Goal: Task Accomplishment & Management: Manage account settings

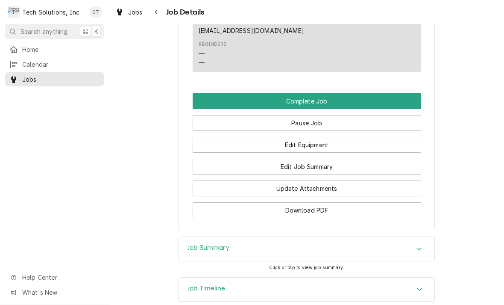
scroll to position [738, 0]
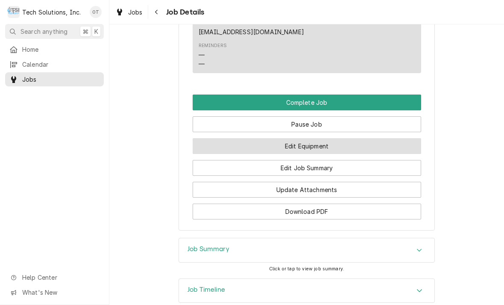
click at [306, 138] on button "Edit Equipment" at bounding box center [307, 146] width 229 height 16
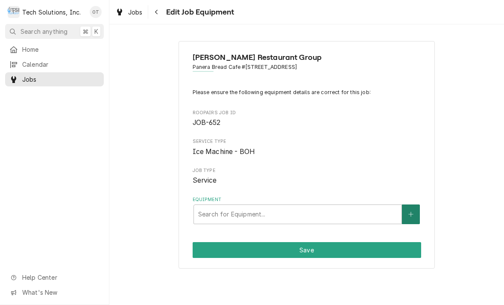
click at [411, 211] on icon "Create New Equipment" at bounding box center [411, 214] width 5 height 6
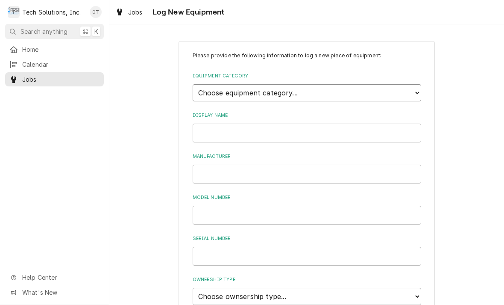
click at [418, 90] on select "Choose equipment category... Cooking Equipment Fryers Ice Machines Ovens and Ra…" at bounding box center [307, 92] width 229 height 17
select select "3"
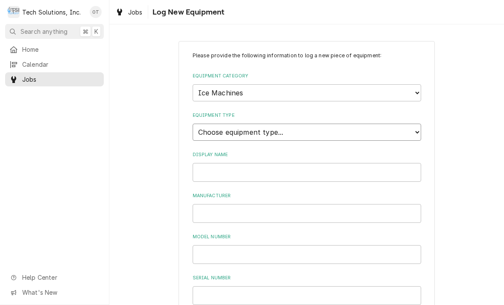
click at [413, 124] on select "Choose equipment type... Ice Bin Ice Dispenser Ice Maker Ice Merchandiser" at bounding box center [307, 132] width 229 height 17
select select "19"
click at [233, 163] on input "Display Name" at bounding box center [307, 172] width 229 height 19
type input "M"
type input "MANITOWAC"
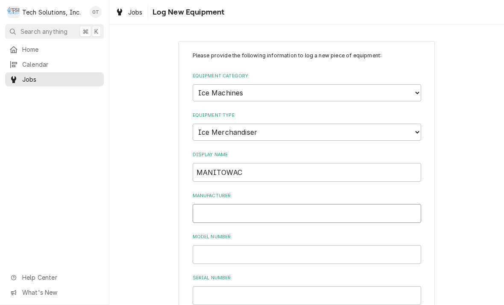
click at [219, 204] on input "Manufacturer" at bounding box center [307, 213] width 229 height 19
type input "MANITOWAC"
click at [221, 245] on input "Model Number" at bounding box center [307, 254] width 229 height 19
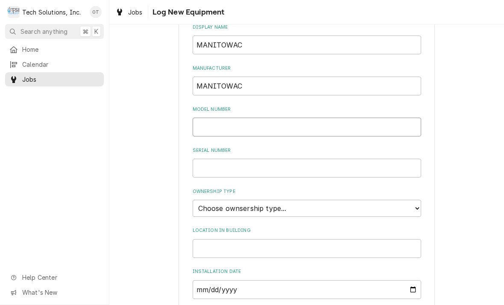
scroll to position [127, 0]
type input "UYF0310W-161B"
click at [214, 159] on input "Serial Number" at bounding box center [307, 168] width 229 height 19
type input "310718446"
click at [421, 200] on select "Choose ownsership type... Unknown Owned Leased Rented" at bounding box center [307, 208] width 229 height 17
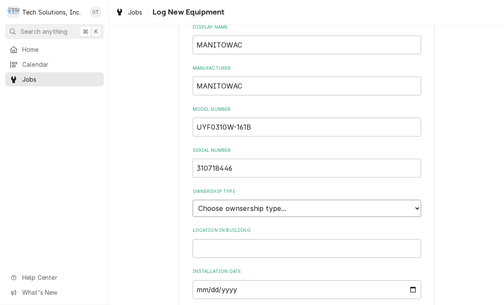
select select "1"
click at [230, 239] on input "Location in Building" at bounding box center [307, 248] width 229 height 19
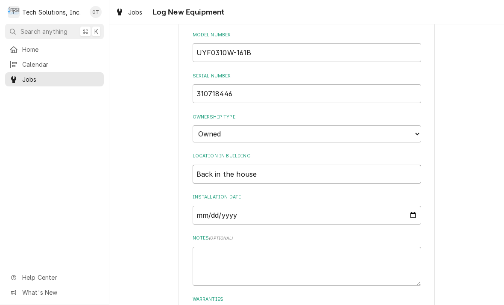
scroll to position [205, 0]
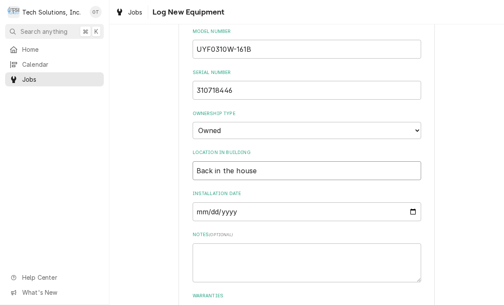
type input "Back in the house"
click at [209, 202] on input "Installation Date" at bounding box center [307, 211] width 229 height 19
click at [355, 244] on textarea "Notes ( optional )" at bounding box center [307, 262] width 229 height 39
click at [343, 202] on input "2025-09-03" at bounding box center [307, 211] width 229 height 19
type input "2024-09-03"
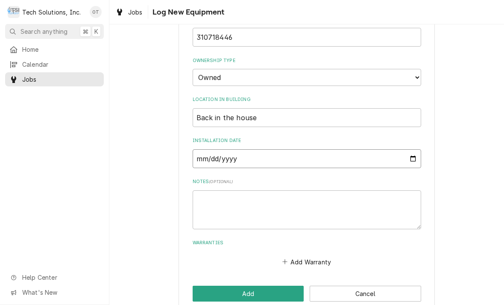
scroll to position [257, 0]
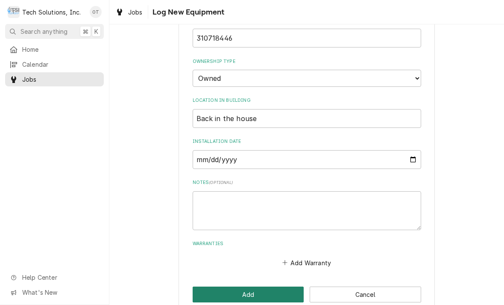
click at [252, 286] on button "Add" at bounding box center [249, 294] width 112 height 16
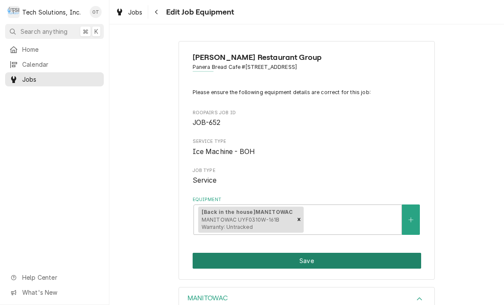
click at [308, 253] on button "Save" at bounding box center [307, 261] width 229 height 16
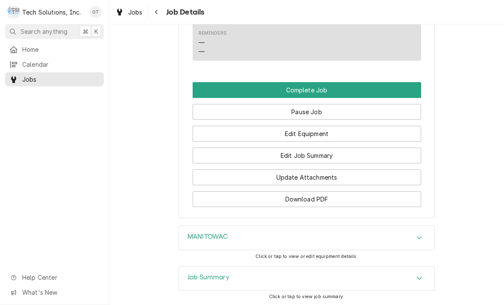
scroll to position [750, 0]
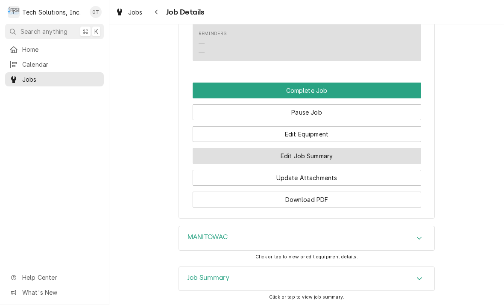
click at [303, 148] on button "Edit Job Summary" at bounding box center [307, 156] width 229 height 16
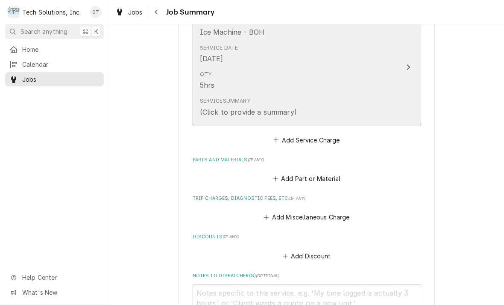
click at [409, 66] on icon "Update Line Item" at bounding box center [408, 67] width 4 height 7
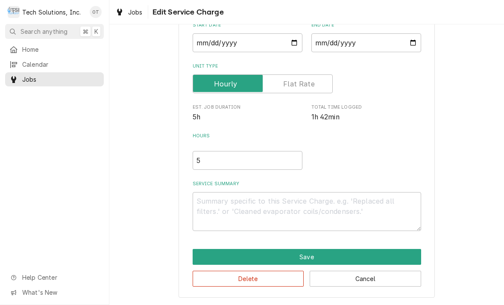
scroll to position [89, 0]
click at [218, 205] on textarea "Service Summary" at bounding box center [307, 211] width 229 height 39
type textarea "x"
type textarea "P"
type textarea "x"
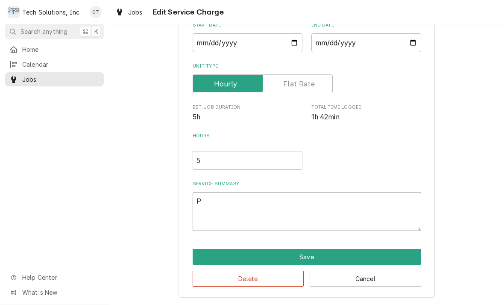
type textarea "PM"
type textarea "x"
type textarea "PM"
type textarea "x"
type textarea "PM O"
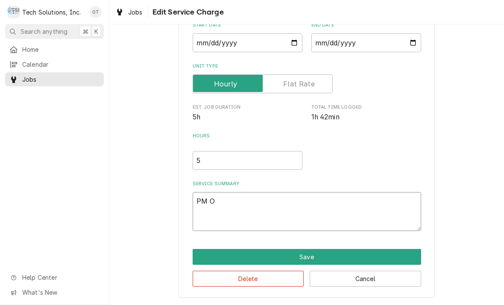
type textarea "x"
type textarea "PM ON"
type textarea "x"
type textarea "PM ON"
type textarea "x"
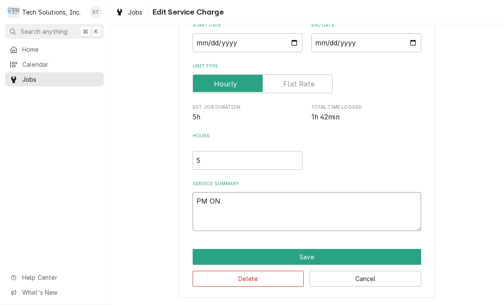
type textarea "PM ON ic"
type textarea "x"
type textarea "PM ON ice"
type textarea "x"
type textarea "PM ON ice machine"
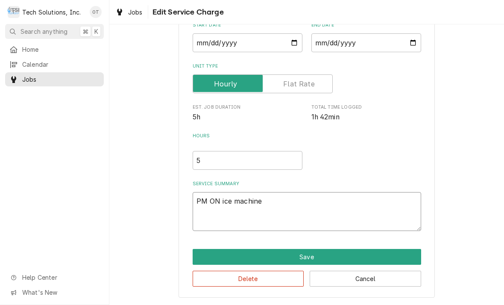
type textarea "x"
type textarea "PM ON ice machine."
type textarea "x"
type textarea "PM ON ice machine."
type textarea "x"
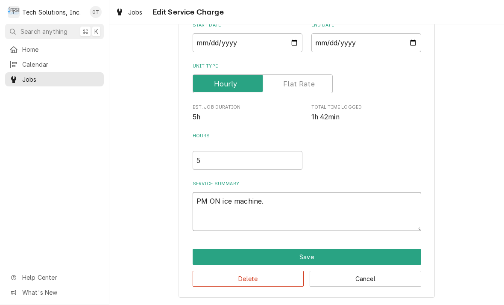
type textarea "PM ON ice machine. T"
type textarea "x"
type textarea "PM ON ice machine. Thi"
type textarea "x"
type textarea "PM ON ice machine. This"
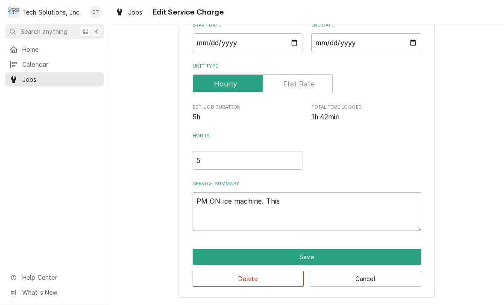
type textarea "x"
type textarea "PM ON ice machine. Yes as"
type textarea "x"
type textarea "PM ON ice machine. Yes assembled unit."
click at [276, 201] on textarea "PM ON ice machine. Yes assembled unit." at bounding box center [307, 211] width 229 height 39
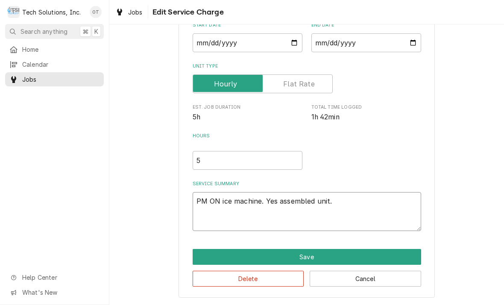
type textarea "x"
type textarea "PM ON ice machine. Yesassembled unit."
type textarea "x"
type textarea "PM ON ice machine. Yeassembled unit."
type textarea "x"
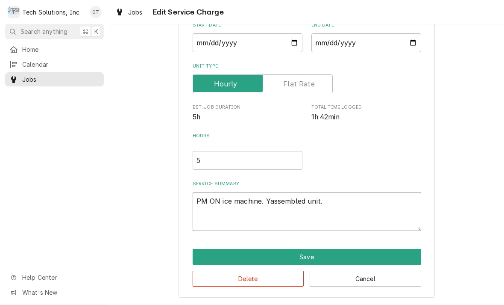
type textarea "PM ON ice machine. assembled unit."
click at [328, 199] on textarea "PM ON ice machine. assembled unit." at bounding box center [307, 211] width 229 height 39
type textarea "x"
type textarea "PM ON ice machine. assembled unit"
type textarea "x"
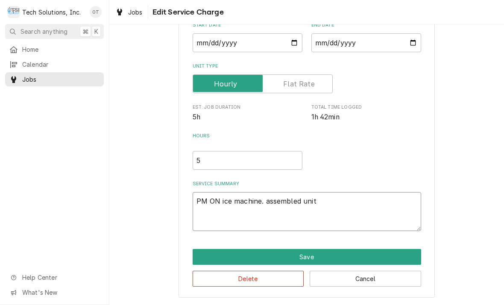
type textarea "PM ON ice machine. assembled unit"
type textarea "x"
type textarea "PM ON ice machine. assembled unit"
type textarea "x"
type textarea "PM ON ice machine. assembled uni"
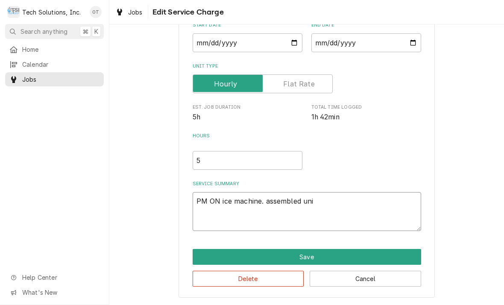
type textarea "x"
type textarea "PM ON ice machine. assembled un"
type textarea "x"
type textarea "PM ON ice machine. assembled u"
type textarea "x"
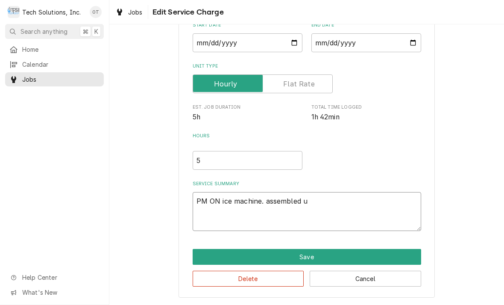
type textarea "PM ON ice machine. assembled"
type textarea "x"
type textarea "PM ON ice machine. assembled"
type textarea "x"
type textarea "PM ON ice machine. assemble"
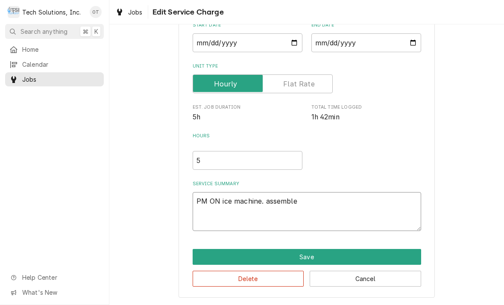
type textarea "x"
type textarea "PM ON ice machine. assembl"
type textarea "x"
type textarea "PM ON ice machine. assemb"
type textarea "x"
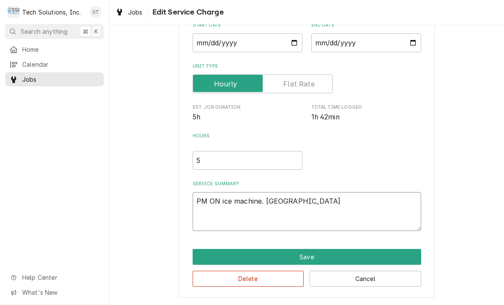
type textarea "PM ON ice machine. assem"
type textarea "x"
type textarea "PM ON ice machine. asse"
type textarea "x"
type textarea "PM ON ice machine. ass"
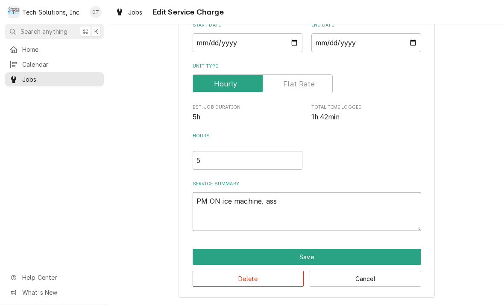
type textarea "x"
type textarea "PM ON ice machine. as"
type textarea "x"
type textarea "PM ON ice machine. a"
type textarea "x"
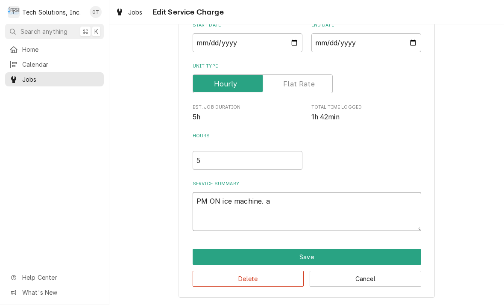
type textarea "PM ON ice machine."
type textarea "x"
type textarea "PM ON ice machine. Rem"
type textarea "x"
type textarea "PM ON ice machine. Remov"
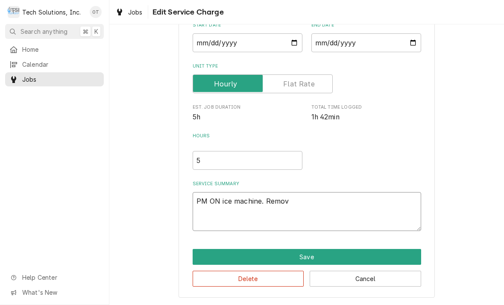
type textarea "x"
type textarea "PM ON ice machine. Remove"
type textarea "x"
type textarea "PM ON ice machine. Remove ic"
type textarea "x"
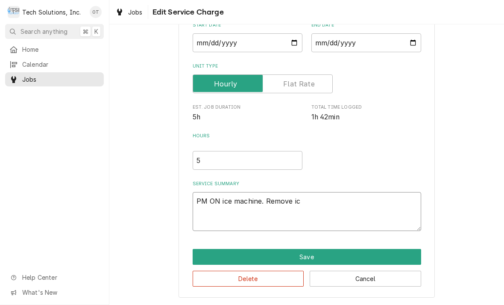
type textarea "PM ON ice machine. Remove ice"
type textarea "x"
type textarea "PM ON ice machine. Remove ice ou"
type textarea "x"
type textarea "PM ON ice machine. Remove ice out"
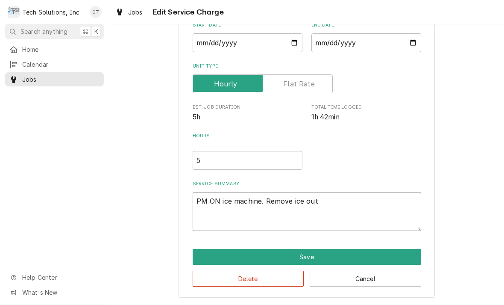
type textarea "x"
type textarea "PM ON ice machine. Remove ice out of"
type textarea "x"
type textarea "PM ON ice machine. Remove ice out of i"
type textarea "x"
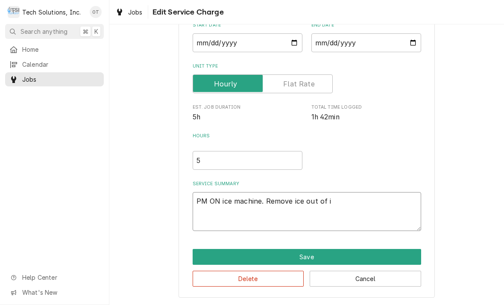
type textarea "PM ON ice machine. Remove ice out of ice"
type textarea "x"
type textarea "PM ON ice machine. Remove ice out of ice b"
type textarea "x"
type textarea "PM ON ice machine. Remove ice out of ice bin"
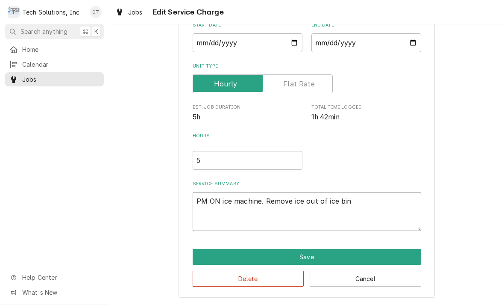
type textarea "x"
type textarea "PM ON ice machine. Remove ice out of ice bin."
type textarea "x"
type textarea "PM ON ice machine. Remove ice out of ice bin this"
type textarea "x"
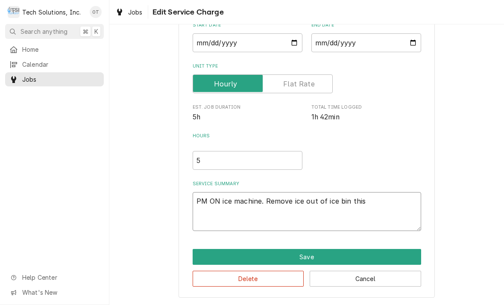
type textarea "PM ON ice machine. Remove ice out of ice bin disassembled"
type textarea "x"
type textarea "PM ON ice machine. Remove ice out of ice bin disassembled unit."
type textarea "x"
type textarea "PM ON ice machine. Remove ice out of ice bin disassembled unit check for"
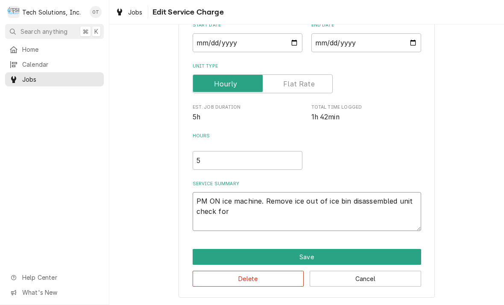
type textarea "x"
type textarea "PM ON ice machine. Remove ice out of ice bin disassembled unit check for water …"
type textarea "x"
type textarea "PM ON ice machine. Remove ice out of ice bin disassembled unit check for water …"
type textarea "x"
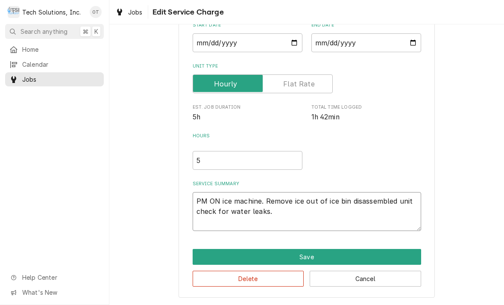
type textarea "PM ON ice machine. Remove ice out of ice bin disassembled unit check for water …"
type textarea "x"
type textarea "PM ON ice machine. Remove ice out of ice bin disassembled unit check for water …"
type textarea "x"
type textarea "PM ON ice machine. Remove ice out of ice bin disassembled unit check for water …"
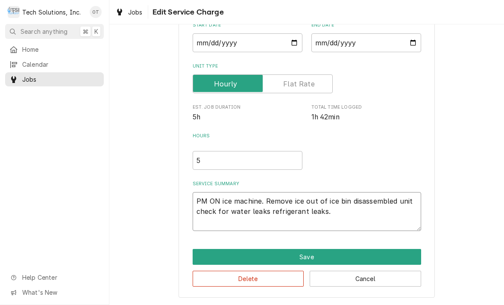
type textarea "x"
type textarea "PM ON ice machine. Remove ice out of ice bin disassembled unit check for water …"
type textarea "x"
type textarea "PM ON ice machine. Remove ice out of ice bin disassembled unit check for water …"
type textarea "x"
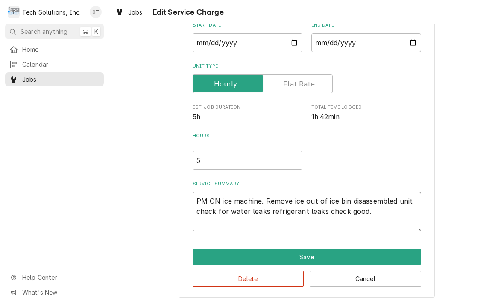
type textarea "PM ON ice machine. Remove ice out of ice bin disassembled unit check for water …"
type textarea "x"
type textarea "PM ON ice machine. Remove ice out of ice bin disassembled unit check for water …"
type textarea "x"
type textarea "PM ON ice machine. Remove ice out of ice bin disassembled unit check for water …"
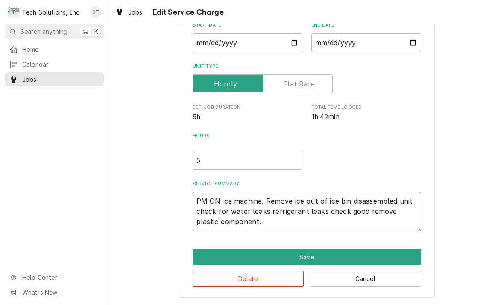
type textarea "x"
type textarea "PM ON ice machine. Remove ice out of ice bin disassembled unit check for water …"
type textarea "x"
type textarea "PM ON ice machine. Remove ice out of ice bin disassembled unit check for water …"
type textarea "x"
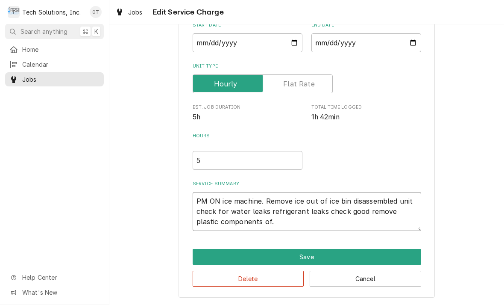
type textarea "PM ON ice machine. Remove ice out of ice bin disassembled unit check for water …"
type textarea "x"
type textarea "PM ON ice machine. Remove ice out of ice bin disassembled unit check for water …"
type textarea "x"
type textarea "PM ON ice machine. Remove ice out of ice bin disassembled unit check for water …"
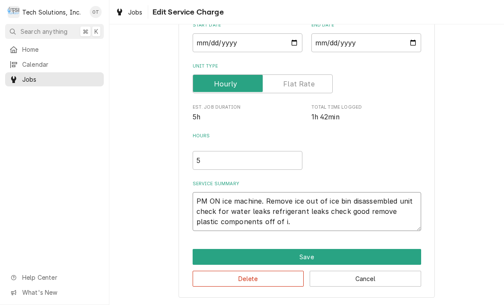
type textarea "x"
type textarea "PM ON ice machine. Remove ice out of ice bin disassembled unit check for water …"
type textarea "x"
type textarea "PM ON ice machine. Remove ice out of ice bin disassembled unit check for water …"
type textarea "x"
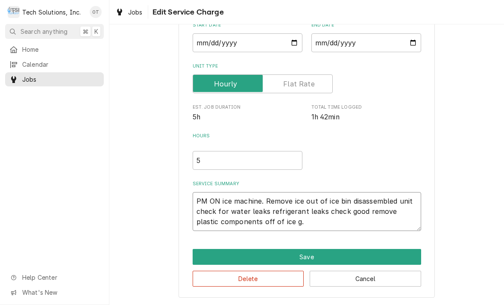
type textarea "PM ON ice machine. Remove ice out of ice bin disassembled unit check for water …"
type textarea "x"
type textarea "PM ON ice machine. Remove ice out of ice bin disassembled unit check for water …"
type textarea "x"
type textarea "PM ON ice machine. Remove ice out of ice bin disassembled unit check for water …"
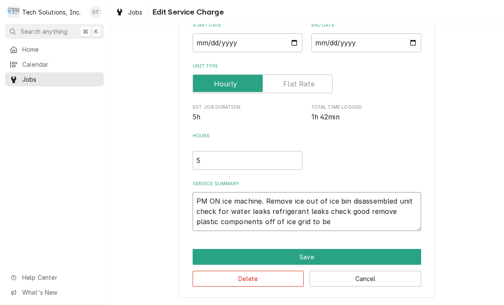
type textarea "x"
type textarea "PM ON ice machine. Remove ice out of ice bin disassembled unit check for water …"
type textarea "x"
type textarea "PM ON ice machine. Remove ice out of ice bin disassembled unit check for water …"
type textarea "x"
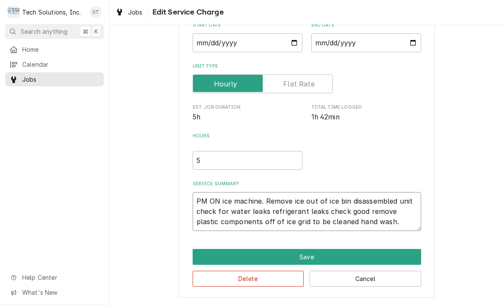
type textarea "PM ON ice machine. Remove ice out of ice bin disassembled unit check for water …"
type textarea "x"
type textarea "PM ON ice machine. Remove ice out of ice bin disassembled unit check for water …"
type textarea "x"
type textarea "PM ON ice machine. Remove ice out of ice bin disassembled unit check for water …"
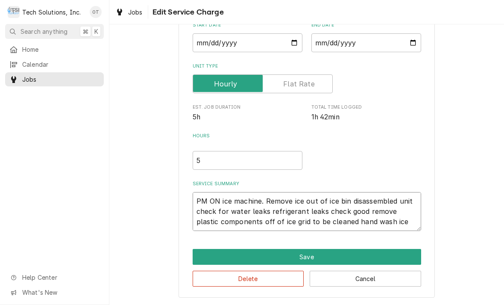
type textarea "x"
type textarea "PM ON ice machine. Remove ice out of ice bin disassembled unit check for water …"
type textarea "x"
type textarea "PM ON ice machine. Remove ice out of ice bin disassembled unit check for water …"
type textarea "x"
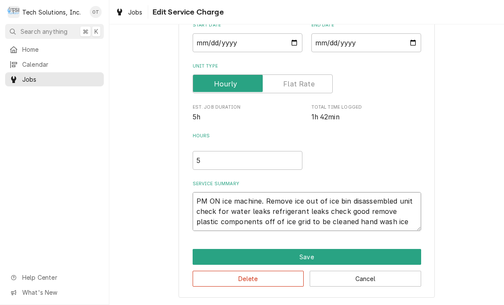
type textarea "PM ON ice machine. Remove ice out of ice bin disassembled unit check for water …"
type textarea "x"
type textarea "PM ON ice machine. Remove ice out of ice bin disassembled unit check for water …"
type textarea "x"
type textarea "PM ON ice machine. Remove ice out of ice bin disassembled unit check for water …"
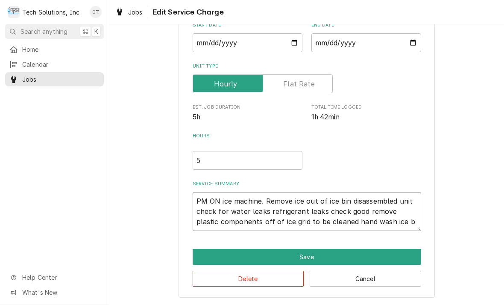
type textarea "x"
type textarea "PM ON ice machine. Remove ice out of ice bin disassembled unit check for water …"
type textarea "x"
type textarea "PM ON ice machine. Remove ice out of ice bin disassembled unit check for water …"
type textarea "x"
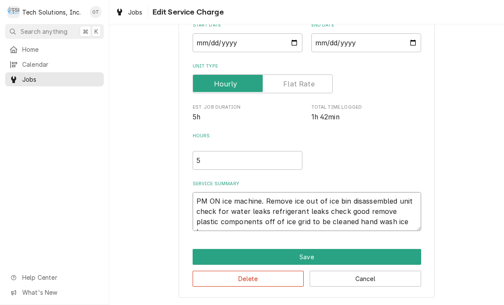
type textarea "PM ON ice machine. Remove ice out of ice bin disassembled unit check for water …"
type textarea "x"
type textarea "PM ON ice machine. Remove ice out of ice bin disassembled unit check for water …"
type textarea "x"
type textarea "PM ON ice machine. Remove ice out of ice bin disassembled unit check for water …"
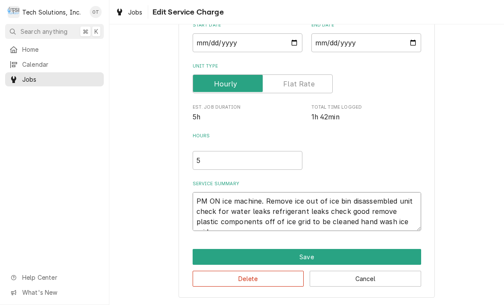
type textarea "x"
type textarea "PM ON ice machine. Remove ice out of ice bin disassembled unit check for water …"
type textarea "x"
type textarea "PM ON ice machine. Remove ice out of ice bin disassembled unit check for water …"
type textarea "x"
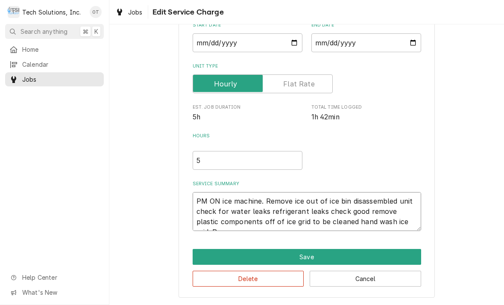
type textarea "PM ON ice machine. Remove ice out of ice bin disassembled unit check for water …"
type textarea "x"
type textarea "PM ON ice machine. Remove ice out of ice bin disassembled unit check for water …"
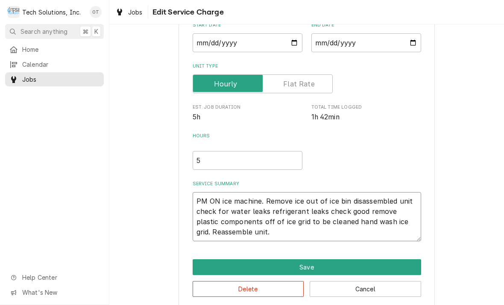
type textarea "x"
type textarea "PM ON ice machine. Remove ice out of ice bin disassembled unit check for water …"
type textarea "x"
type textarea "PM ON ice machine. Remove ice out of ice bin disassembled unit check for water …"
type textarea "x"
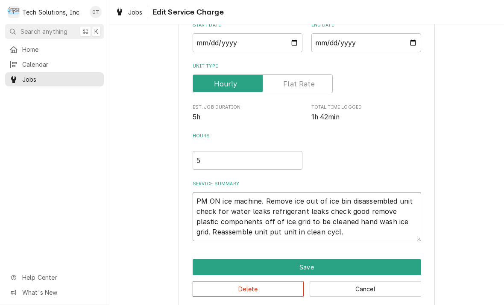
type textarea "PM ON ice machine. Remove ice out of ice bin disassembled unit check for water …"
type textarea "x"
type textarea "PM ON ice machine. Remove ice out of ice bin disassembled unit check for water …"
type textarea "x"
type textarea "PM ON ice machine. Remove ice out of ice bin disassembled unit check for water …"
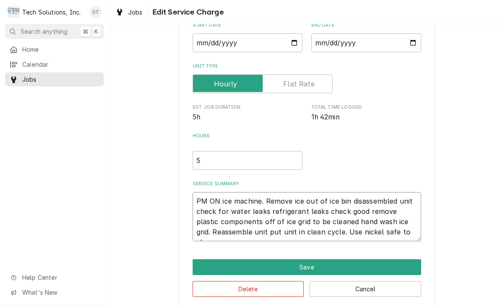
type textarea "x"
type textarea "PM ON ice machine. Remove ice out of ice bin disassembled unit check for water …"
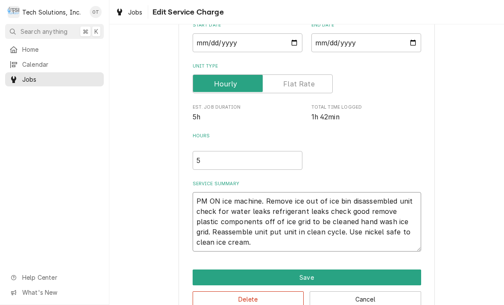
type textarea "x"
type textarea "PM ON ice machine. Remove ice out of ice bin disassembled unit check for water …"
type textarea "x"
type textarea "PM ON ice machine. Remove ice out of ice bin disassembled unit check for water …"
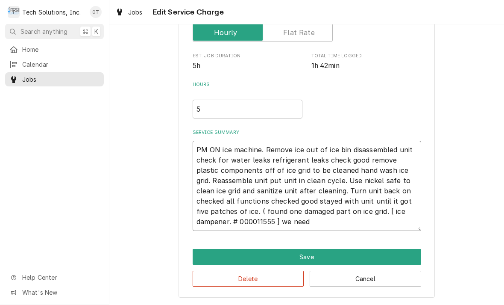
scroll to position [141, 0]
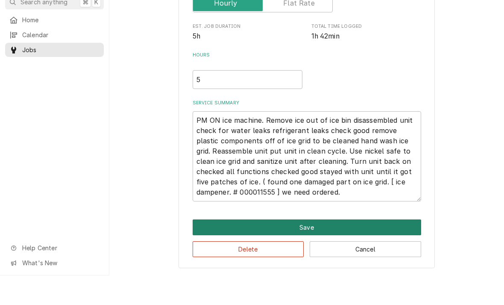
click at [310, 249] on button "Save" at bounding box center [307, 257] width 229 height 16
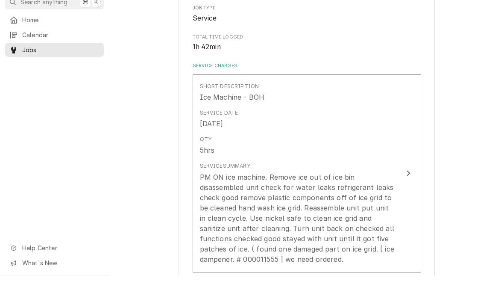
scroll to position [235, 0]
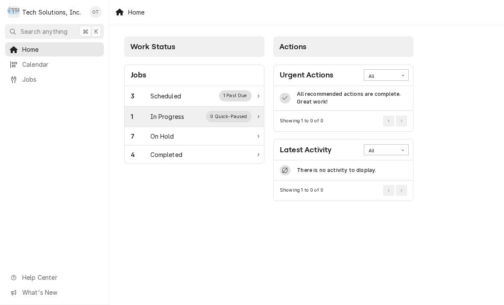
click at [179, 120] on div "In Progress" at bounding box center [167, 116] width 34 height 9
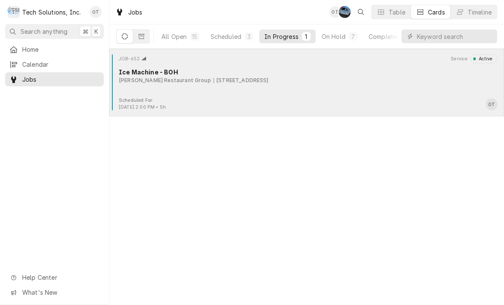
click at [441, 80] on div "[PERSON_NAME] Restaurant Group [STREET_ADDRESS]" at bounding box center [308, 80] width 379 height 8
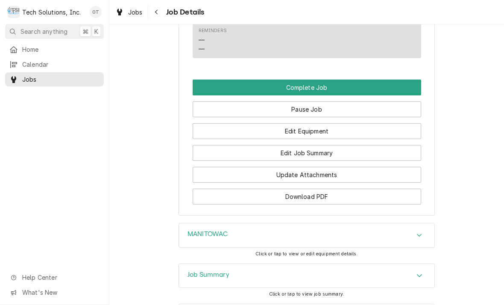
scroll to position [771, 0]
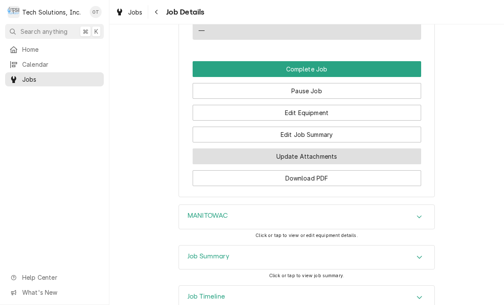
click at [303, 148] on button "Update Attachments" at bounding box center [307, 156] width 229 height 16
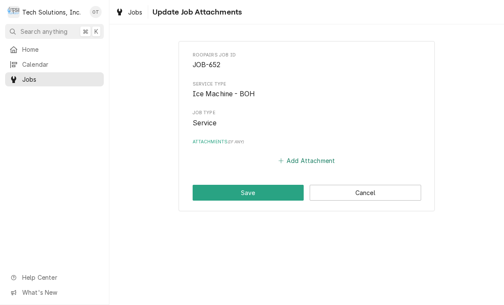
click at [312, 156] on button "Add Attachment" at bounding box center [307, 161] width 60 height 12
click at [297, 162] on button "Add Attachment" at bounding box center [307, 161] width 60 height 12
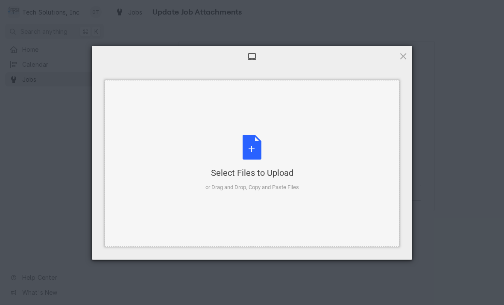
click at [253, 146] on div "Select Files to Upload or Drag and Drop, Copy and Paste Files" at bounding box center [253, 163] width 94 height 57
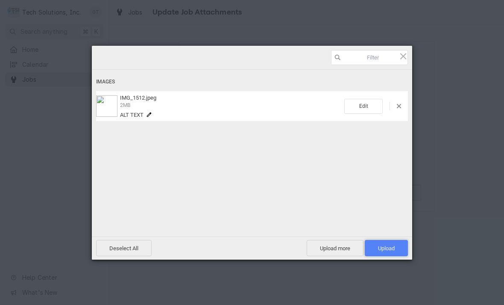
click at [383, 251] on span "Upload 1" at bounding box center [386, 248] width 17 height 6
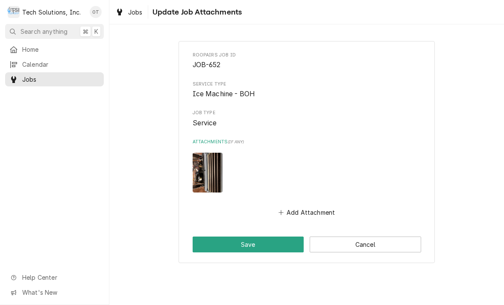
click at [246, 288] on div "Roopairs Job ID JOB-652 Service Type Ice Machine - BOH Job Type Service Attachm…" at bounding box center [306, 164] width 395 height 280
click at [247, 236] on button "Save" at bounding box center [249, 244] width 112 height 16
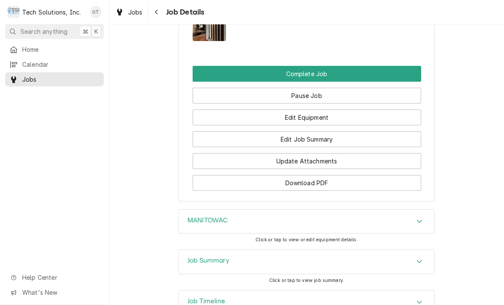
scroll to position [844, 0]
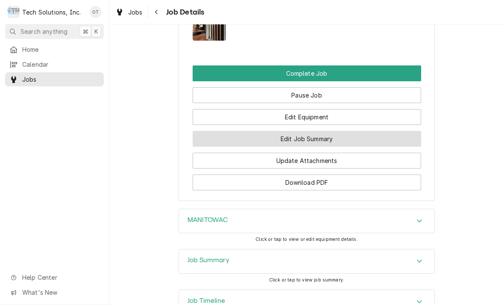
click at [310, 131] on button "Edit Job Summary" at bounding box center [307, 139] width 229 height 16
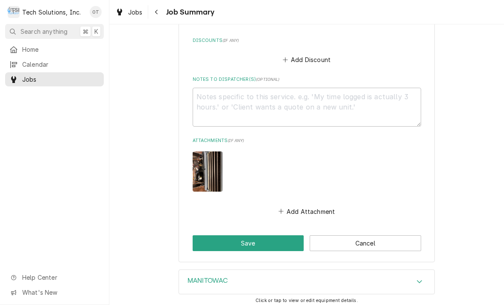
scroll to position [437, 0]
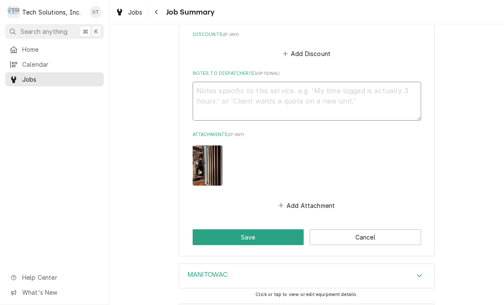
click at [218, 94] on textarea "Notes to Dispatcher(s) ( optional )" at bounding box center [307, 101] width 229 height 39
type textarea "x"
type textarea "Ice"
type textarea "x"
type textarea "Ice dampener"
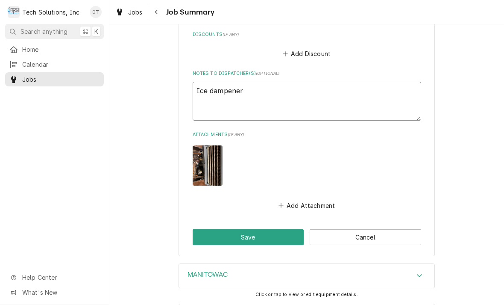
type textarea "x"
type textarea "Ice dampener"
type textarea "x"
type textarea "Ice dampener."
type textarea "x"
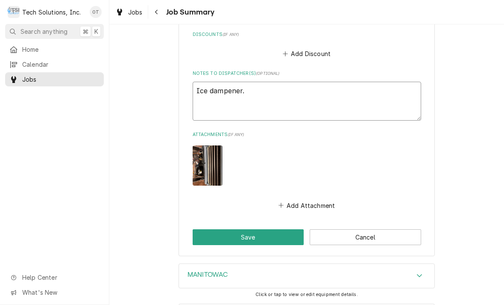
type textarea "Ice dampener."
type textarea "x"
type textarea "Ice dampener."
type textarea "x"
type textarea "Ice dampener. #"
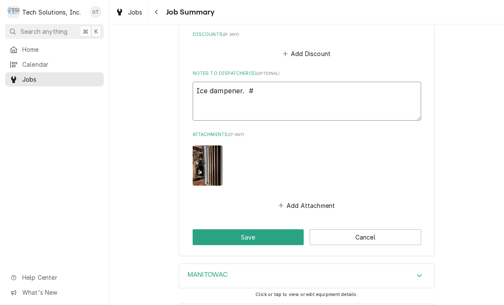
type textarea "x"
type textarea "Ice dampener. #"
type textarea "x"
type textarea "Ice dampener. # 0"
type textarea "x"
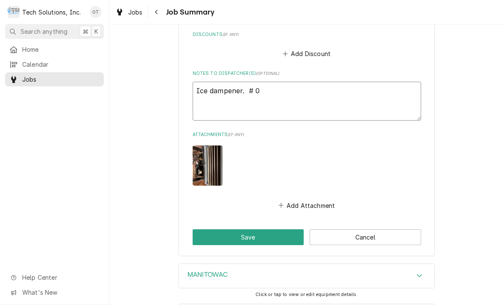
type textarea "Ice dampener. # 00"
type textarea "x"
type textarea "Ice dampener. # 000"
type textarea "x"
type textarea "Ice dampener. # 0000"
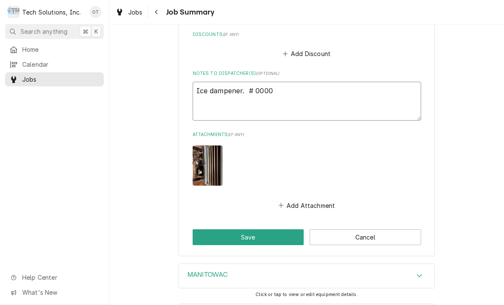
type textarea "x"
type textarea "Ice dampener. # 00001"
type textarea "x"
type textarea "Ice dampener. # 000011"
type textarea "x"
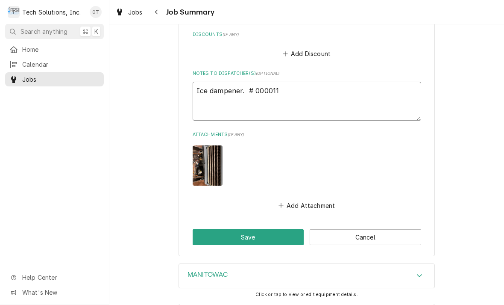
type textarea "Ice dampener. # 0000115"
type textarea "x"
type textarea "Ice dampener. # 00001155"
type textarea "x"
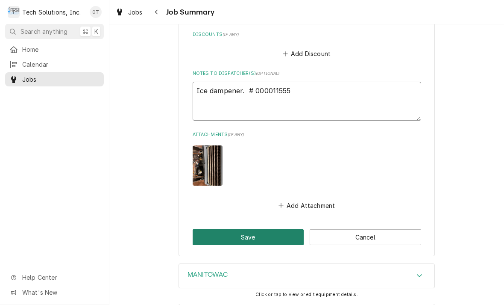
type textarea "Ice dampener. # 000011555"
click at [245, 230] on button "Save" at bounding box center [249, 237] width 112 height 16
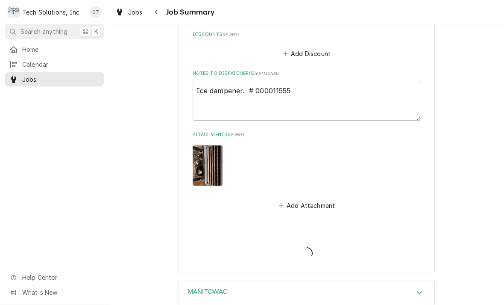
type textarea "x"
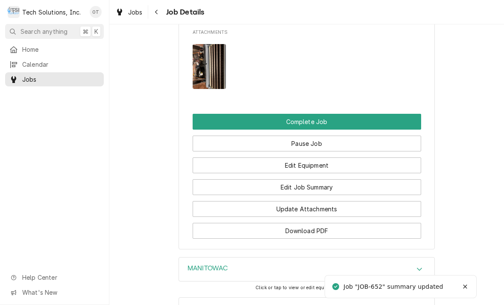
scroll to position [865, 0]
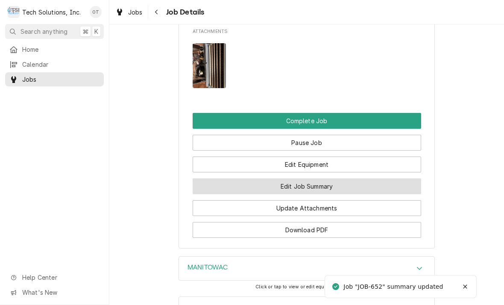
click at [303, 178] on button "Edit Job Summary" at bounding box center [307, 186] width 229 height 16
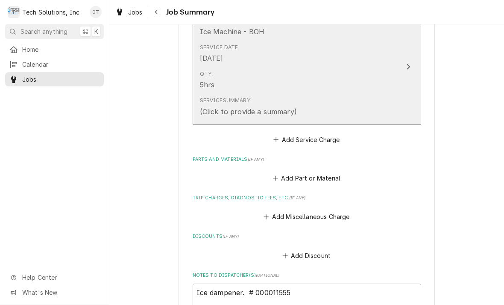
click at [410, 62] on div "Update Line Item" at bounding box center [408, 67] width 11 height 10
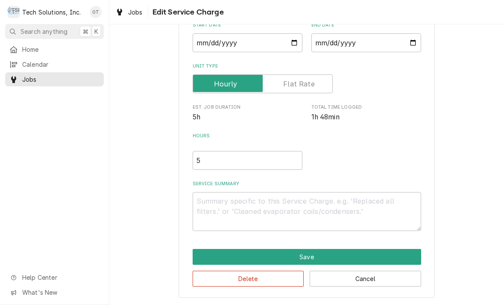
scroll to position [89, 0]
click at [211, 202] on textarea "Service Summary" at bounding box center [307, 211] width 229 height 39
type textarea "x"
type textarea "P"
type textarea "x"
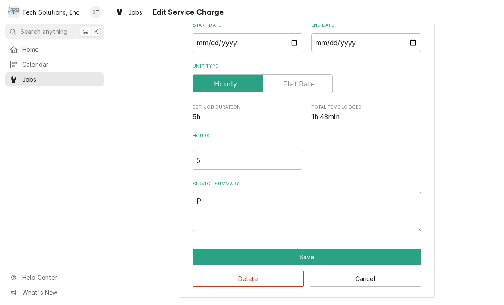
type textarea "PM"
type textarea "x"
type textarea "PM"
type textarea "x"
type textarea "PM on"
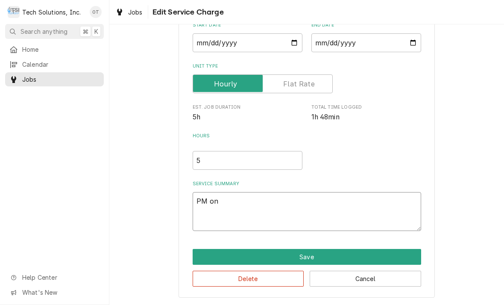
type textarea "x"
type textarea "PM on ice"
type textarea "x"
type textarea "PM on ice machine"
type textarea "x"
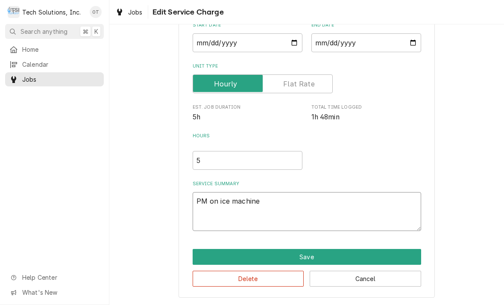
type textarea "PM on"
type textarea "x"
type textarea "PM on ice machine"
type textarea "x"
type textarea "PM on ice machine."
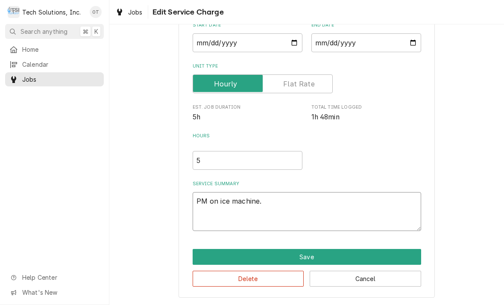
type textarea "x"
type textarea "PM on ice machine."
type textarea "x"
type textarea "PM on ice machine. Re"
type textarea "x"
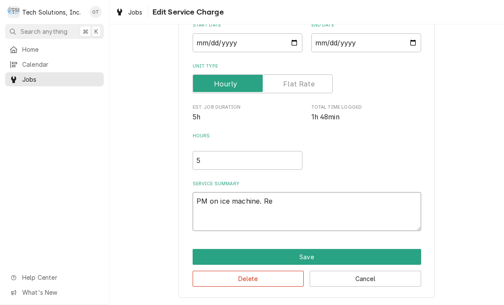
type textarea "PM on ice machine. Remo"
type textarea "x"
type textarea "PM on ice machine. Remove"
type textarea "x"
type textarea "PM on ice machine. Remove i"
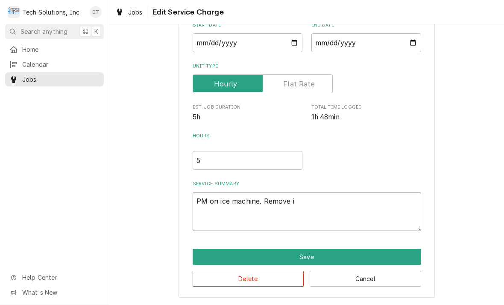
type textarea "x"
type textarea "PM on ice machine. Remove ice"
type textarea "x"
type textarea "PM on ice machine. Remove ice f"
type textarea "x"
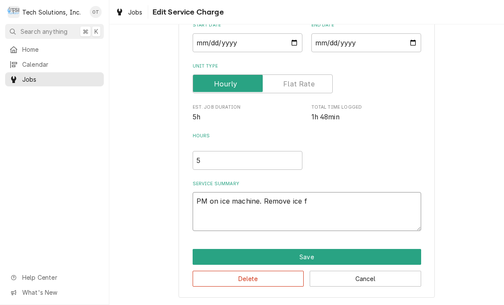
type textarea "PM on ice machine. Remove ice fro"
type textarea "x"
type textarea "PM on ice machine. Remove ice from"
type textarea "x"
type textarea "PM on ice machine. Remove ice from ic"
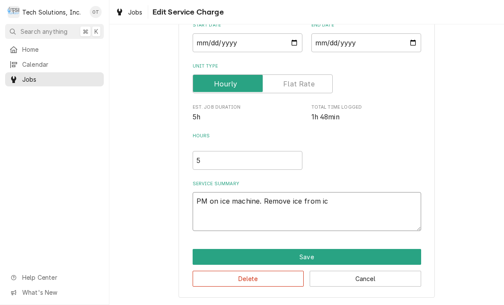
type textarea "x"
type textarea "PM on ice machine. Remove ice from ice"
type textarea "x"
type textarea "PM on ice machine. Remove ice from ice ma"
type textarea "x"
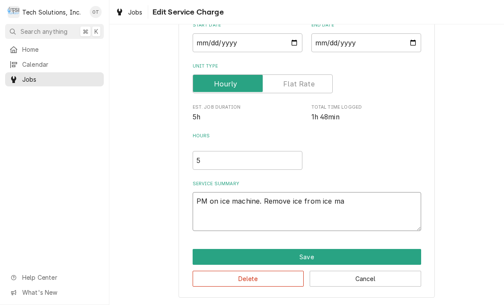
type textarea "PM on ice machine. Remove ice from ice man."
type textarea "x"
type textarea "PM on ice machine. Remove ice from ice man"
type textarea "x"
type textarea "PM on ice machine. Remove ice from ice ma"
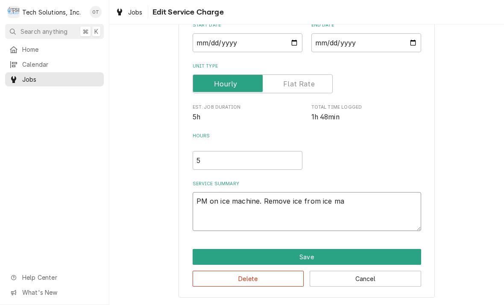
type textarea "x"
type textarea "PM on ice machine. Remove ice from ice m"
type textarea "x"
type textarea "PM on ice machine. Remove ice from ice"
type textarea "x"
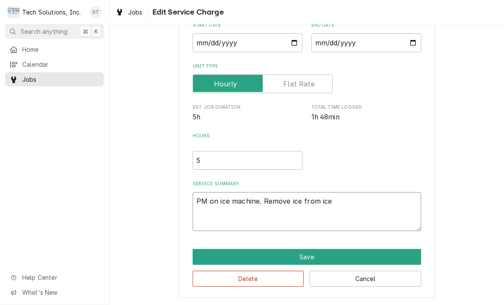
type textarea "PM on ice machine. Remove ice from ice Be"
type textarea "x"
type textarea "PM on ice machine. Remove ice from ice Ben"
type textarea "x"
type textarea "PM on ice machine. Remove ice from ice Be"
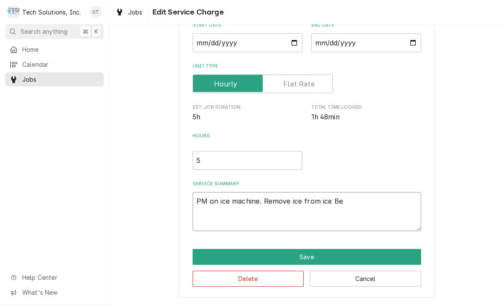
type textarea "x"
type textarea "PM on ice machine. Remove ice from ice BI"
type textarea "x"
type textarea "PM on ice machine. Remove ice from ice BIN"
type textarea "x"
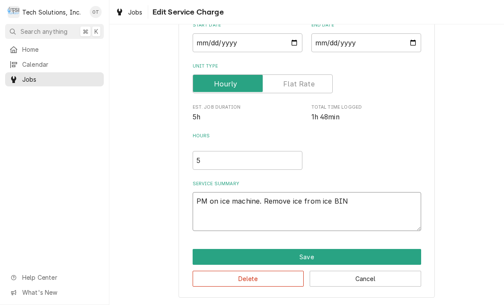
type textarea "PM on ice machine. Remove ice from ice BIN"
type textarea "x"
type textarea "PM on ice machine. Remove ice from ice BIN ."
type textarea "x"
type textarea "PM on ice machine. Remove ice from ice BIN ."
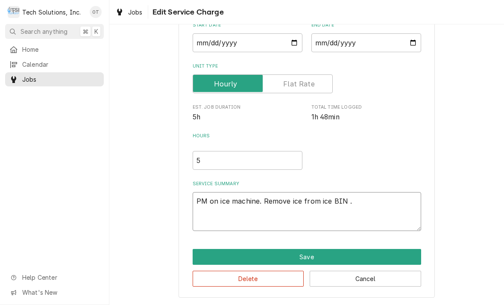
type textarea "x"
type textarea "PM on ice machine. Remove ice from ice BIN . T"
type textarea "x"
type textarea "PM on ice machine. Remove ice from ice BIN . Thi"
type textarea "x"
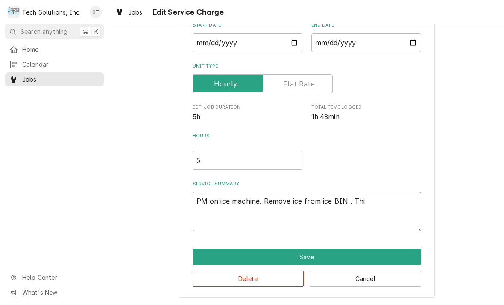
type textarea "PM on ice machine. Remove ice from ice BIN . This"
type textarea "x"
type textarea "PM on ice machine. Remove ice from ice BIN . Disassemble unit."
type textarea "x"
type textarea "PM on ice machine. Remove ice from ice BIN . Disassemble unit found one"
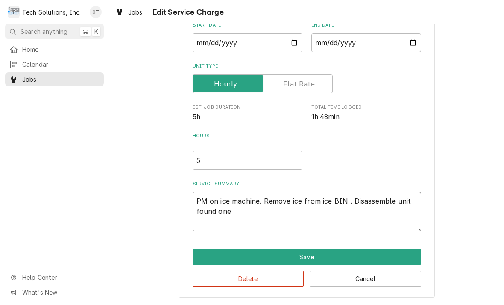
type textarea "x"
type textarea "PM on ice machine. Remove ice from ice BIN . Disassemble unit found one broken"
type textarea "x"
type textarea "PM on ice machine. Remove ice from ice BIN . Disassemble unit found one broken …"
type textarea "x"
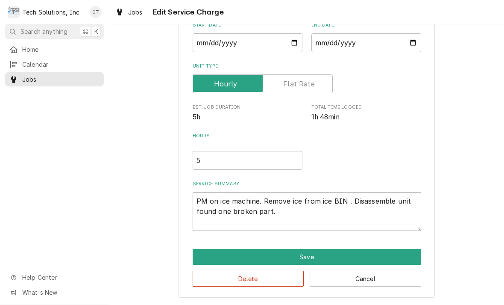
type textarea "PM on ice machine. Remove ice from ice BIN . Disassemble unit found one broken …"
type textarea "x"
type textarea "PM on ice machine. Remove ice from ice BIN . Disassemble unit found one broken …"
type textarea "x"
type textarea "PM on ice machine. Remove ice from ice BIN . Disassemble unit found one broken …"
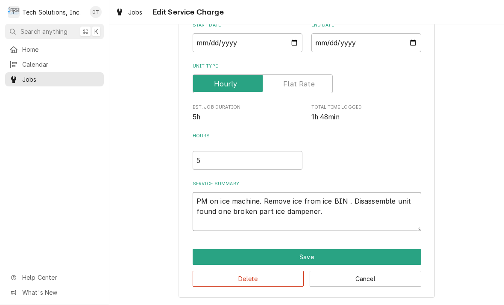
type textarea "x"
type textarea "PM on ice machine. Remove ice from ice BIN . Disassemble unit found one broken …"
type textarea "x"
type textarea "PM on ice machine. Remove ice from ice BIN . Disassemble unit found one broken …"
type textarea "x"
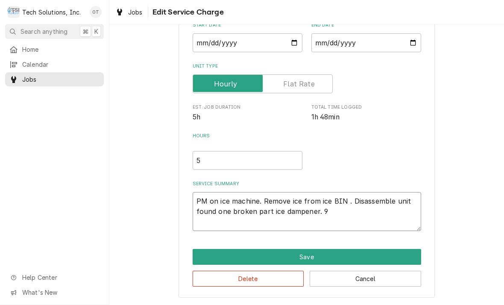
type textarea "PM on ice machine. Remove ice from ice BIN . Disassemble unit found one broken …"
type textarea "x"
type textarea "PM on ice machine. Remove ice from ice BIN . Disassemble unit found one broken …"
type textarea "x"
type textarea "PM on ice machine. Remove ice from ice BIN . Disassemble unit found one broken …"
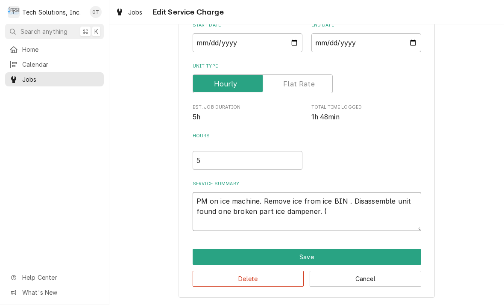
type textarea "x"
type textarea "PM on ice machine. Remove ice from ice BIN . Disassemble unit found one broken …"
type textarea "x"
type textarea "PM on ice machine. Remove ice from ice BIN . Disassemble unit found one broken …"
type textarea "x"
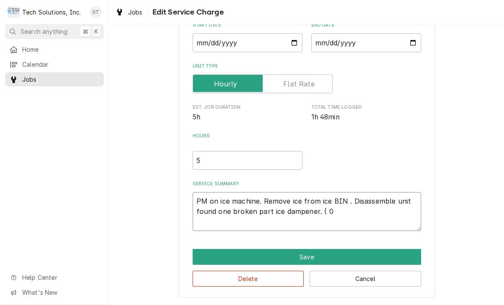
type textarea "PM on ice machine. Remove ice from ice BIN . Disassemble unit found one broken …"
type textarea "x"
type textarea "PM on ice machine. Remove ice from ice BIN . Disassemble unit found one broken …"
type textarea "x"
type textarea "PM on ice machine. Remove ice from ice BIN . Disassemble unit found one broken …"
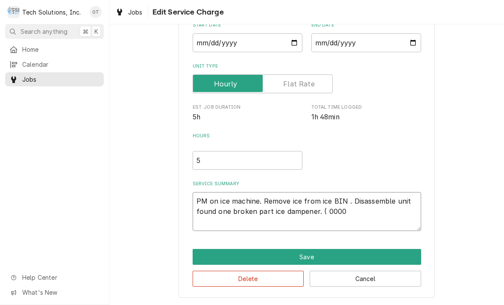
type textarea "x"
type textarea "PM on ice machine. Remove ice from ice BIN . Disassemble unit found one broken …"
type textarea "x"
type textarea "PM on ice machine. Remove ice from ice BIN . Disassemble unit found one broken …"
type textarea "x"
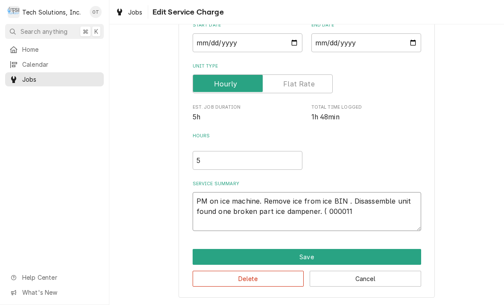
type textarea "PM on ice machine. Remove ice from ice BIN . Disassemble unit found one broken …"
type textarea "x"
type textarea "PM on ice machine. Remove ice from ice BIN . Disassemble unit found one broken …"
type textarea "x"
type textarea "PM on ice machine. Remove ice from ice BIN . Disassemble unit found one broken …"
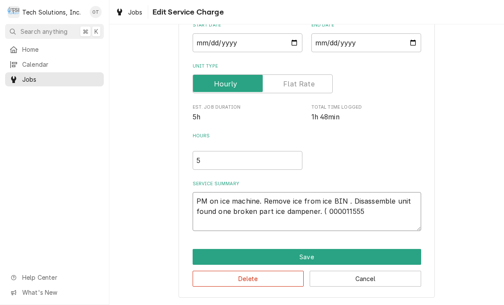
type textarea "x"
type textarea "PM on ice machine. Remove ice from ice BIN . Disassemble unit found one broken …"
type textarea "x"
type textarea "PM on ice machine. Remove ice from ice BIN . Disassemble unit found one broken …"
type textarea "x"
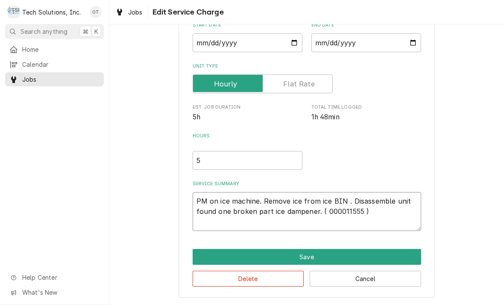
type textarea "PM on ice machine. Remove ice from ice BIN . Disassemble unit found one broken …"
type textarea "x"
type textarea "PM on ice machine. Remove ice from ice BIN . Disassemble unit found one broken …"
type textarea "x"
type textarea "PM on ice machine. Remove ice from ice BIN . Disassemble unit found one broken …"
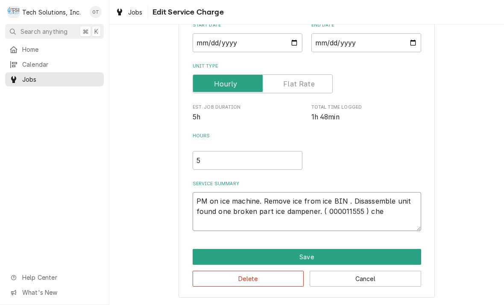
type textarea "x"
type textarea "PM on ice machine. Remove ice from ice BIN . Disassemble unit found one broken …"
type textarea "x"
type textarea "PM on ice machine. Remove ice from ice BIN . Disassemble unit found one broken …"
type textarea "x"
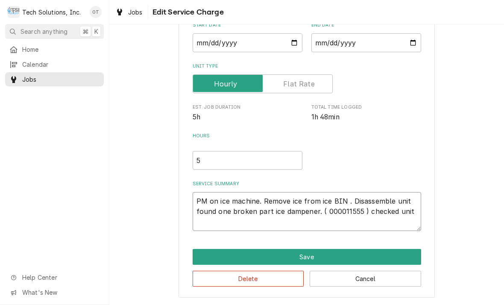
type textarea "PM on ice machine. Remove ice from ice BIN . Disassemble unit found one broken …"
type textarea "x"
type textarea "PM on ice machine. Remove ice from ice BIN . Disassemble unit found one broken …"
type textarea "x"
type textarea "PM on ice machine. Remove ice from ice BIN . Disassemble unit found one broken …"
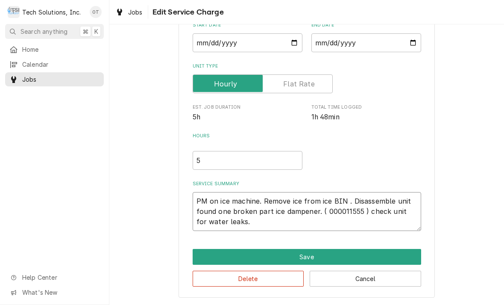
type textarea "x"
type textarea "PM on ice machine. Remove ice from ice BIN . Disassemble unit found one broken …"
type textarea "x"
type textarea "PM on ice machine. Remove ice from ice BIN . Disassemble unit found one broken …"
type textarea "x"
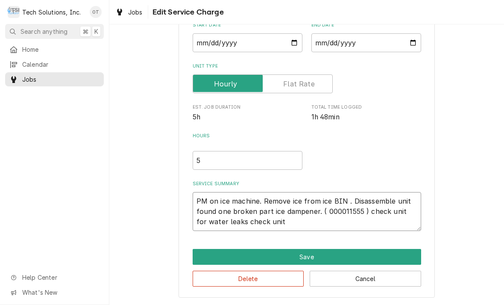
type textarea "PM on ice machine. Remove ice from ice BIN . Disassemble unit found one broken …"
type textarea "x"
type textarea "PM on ice machine. Remove ice from ice BIN . Disassemble unit found one broken …"
type textarea "x"
type textarea "PM on ice machine. Remove ice from ice BIN . Disassemble unit found one broken …"
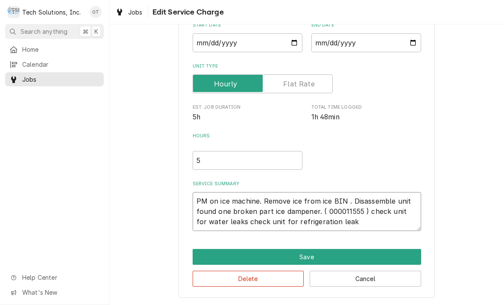
type textarea "x"
type textarea "PM on ice machine. Remove ice from ice BIN . Disassemble unit found one broken …"
type textarea "x"
type textarea "PM on ice machine. Remove ice from ice BIN . Disassemble unit found one broken …"
type textarea "x"
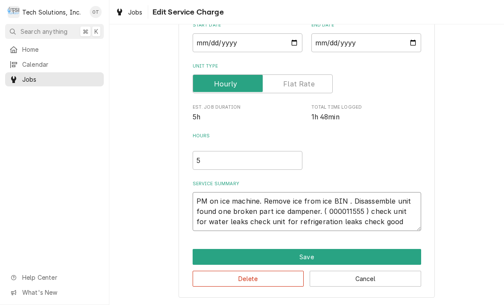
type textarea "PM on ice machine. Remove ice from ice BIN . Disassemble unit found one broken …"
type textarea "x"
type textarea "PM on ice machine. Remove ice from ice BIN . Disassemble unit found one broken …"
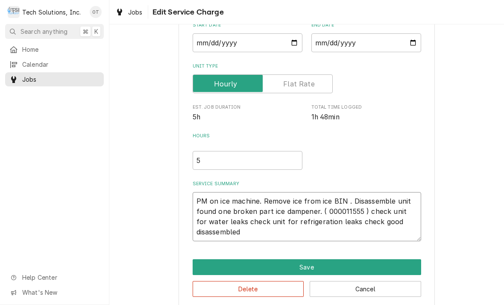
type textarea "x"
type textarea "PM on ice machine. Remove ice from ice BIN . Disassemble unit found one broken …"
type textarea "x"
type textarea "PM on ice machine. Remove ice from ice BIN . Disassemble unit found one broken …"
type textarea "x"
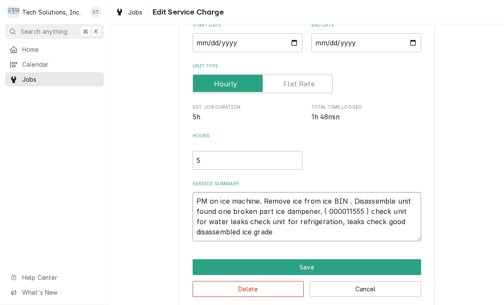
type textarea "PM on ice machine. Remove ice from ice BIN . Disassemble unit found one broken …"
type textarea "x"
type textarea "PM on ice machine. Remove ice from ice BIN . Disassemble unit found one broken …"
type textarea "x"
type textarea "PM on ice machine. Remove ice from ice BIN . Disassemble unit found one broken …"
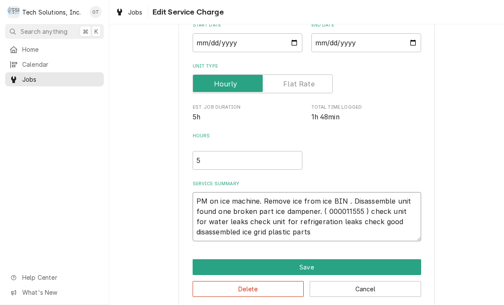
type textarea "x"
type textarea "PM on ice machine. Remove ice from ice BIN . Disassemble unit found one broken …"
type textarea "x"
type textarea "PM on ice machine. Remove ice from ice BIN . Disassemble unit found one broken …"
type textarea "x"
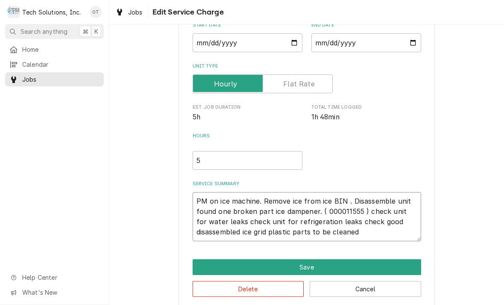
type textarea "PM on ice machine. Remove ice from ice BIN . Disassemble unit found one broken …"
type textarea "x"
type textarea "PM on ice machine. Remove ice from ice BIN . Disassemble unit found one broken …"
type textarea "x"
type textarea "PM on ice machine. Remove ice from ice BIN . Disassemble unit found one broken …"
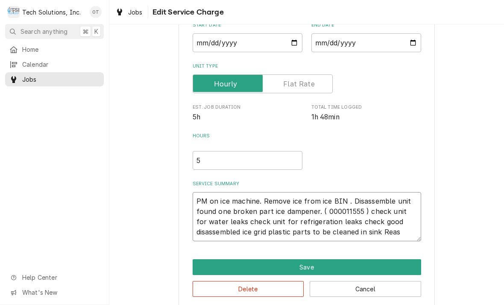
type textarea "x"
type textarea "PM on ice machine. Remove ice from ice BIN . Disassemble unit found one broken …"
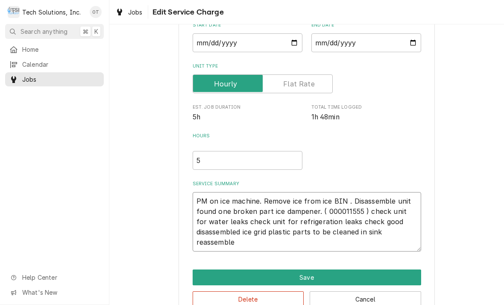
type textarea "x"
type textarea "PM on ice machine. Remove ice from ice BIN . Disassemble unit found one broken …"
type textarea "x"
type textarea "PM on ice machine. Remove ice from ice BIN . Disassemble unit found one broken …"
type textarea "x"
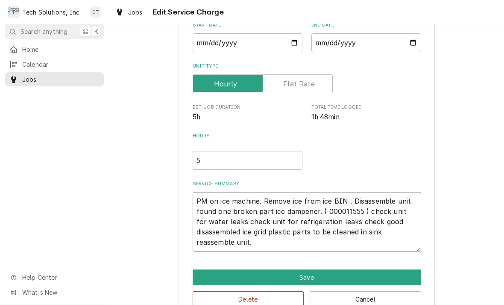
type textarea "PM on ice machine. Remove ice from ice BIN . Disassemble unit found one broken …"
type textarea "x"
type textarea "PM on ice machine. Remove ice from ice BIN . Disassemble unit found one broken …"
type textarea "x"
type textarea "PM on ice machine. Remove ice from ice BIN . Disassemble unit found one broken …"
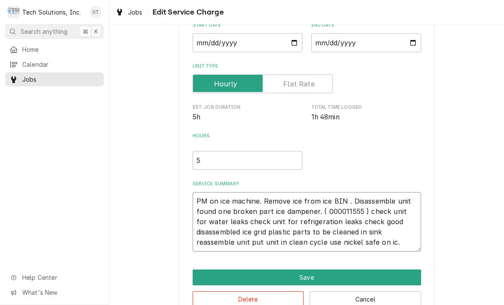
type textarea "x"
type textarea "PM on ice machine. Remove ice from ice BIN . Disassemble unit found one broken …"
type textarea "x"
type textarea "PM on ice machine. Remove ice from ice BIN . Disassemble unit found one broken …"
type textarea "x"
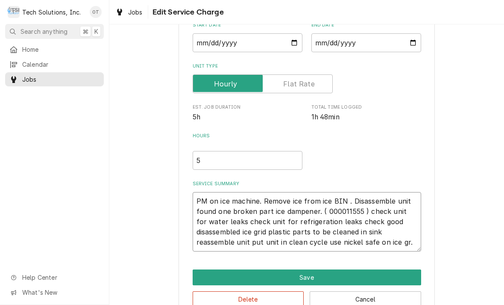
type textarea "PM on ice machine. Remove ice from ice BIN . Disassemble unit found one broken …"
type textarea "x"
type textarea "PM on ice machine. Remove ice from ice BIN . Disassemble unit found one broken …"
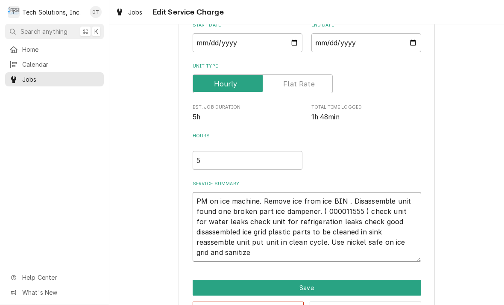
type textarea "x"
type textarea "PM on ice machine. Remove ice from ice BIN . Disassemble unit found one broken …"
type textarea "x"
type textarea "PM on ice machine. Remove ice from ice BIN . Disassemble unit found one broken …"
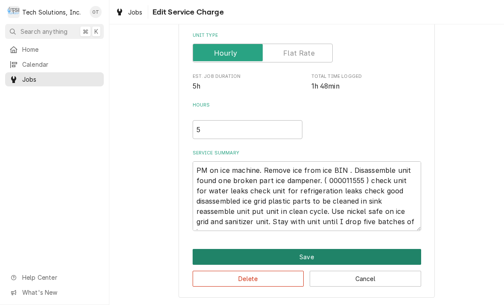
click at [308, 252] on button "Save" at bounding box center [307, 257] width 229 height 16
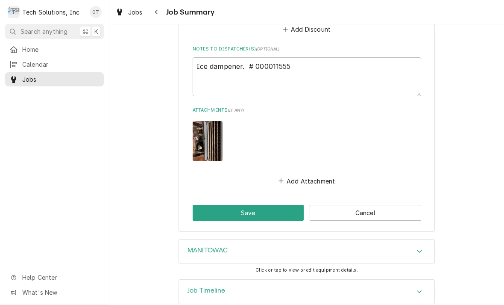
scroll to position [533, 0]
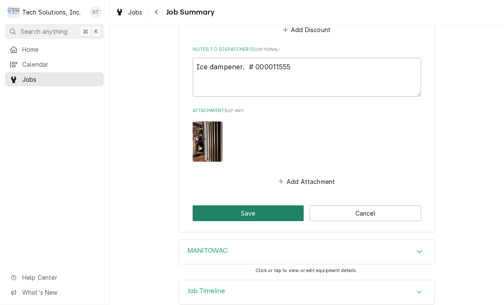
click at [247, 205] on button "Save" at bounding box center [249, 213] width 112 height 16
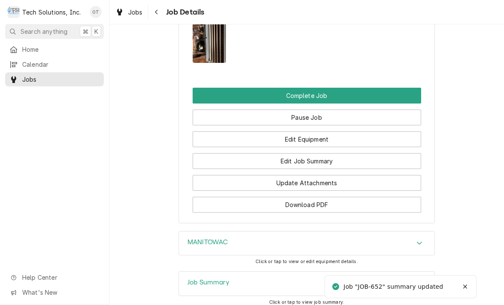
scroll to position [925, 0]
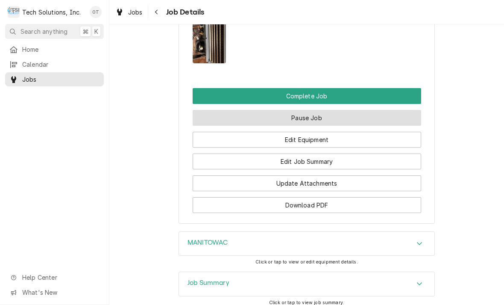
click at [309, 110] on button "Pause Job" at bounding box center [307, 118] width 229 height 16
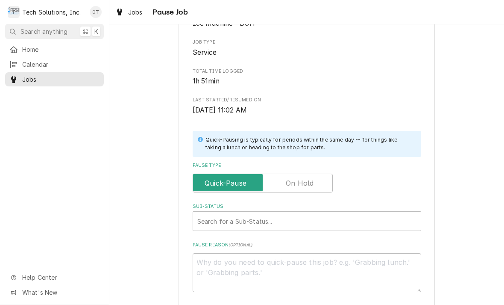
scroll to position [115, 0]
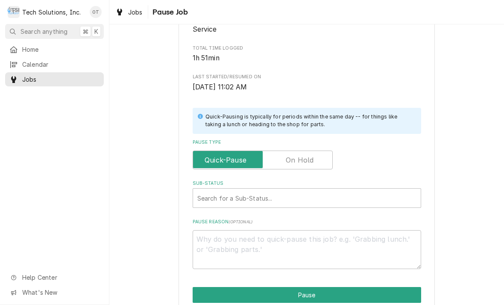
click at [297, 157] on label "Pause Type" at bounding box center [263, 159] width 140 height 19
click at [297, 157] on input "Pause Type" at bounding box center [263, 159] width 132 height 19
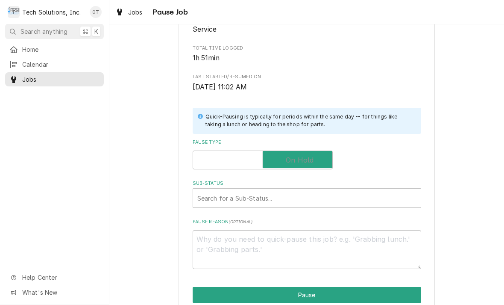
checkbox input "true"
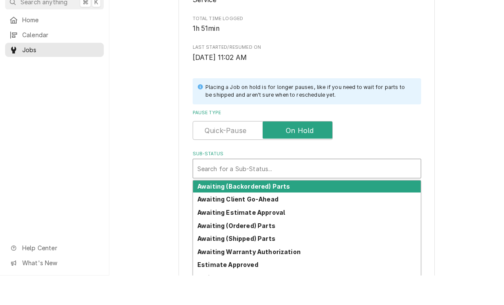
scroll to position [3, 0]
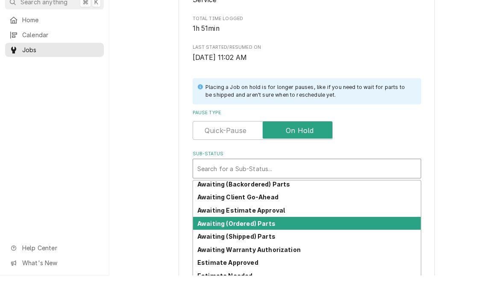
click at [248, 249] on strong "Awaiting (Ordered) Parts" at bounding box center [236, 252] width 78 height 7
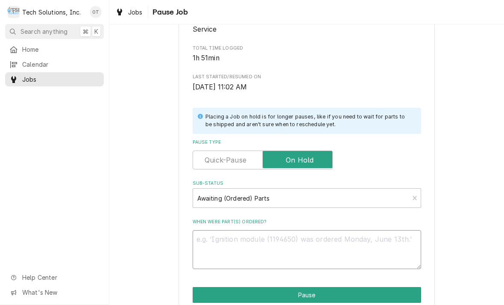
click at [223, 238] on textarea "When were part(s) ordered?" at bounding box center [307, 249] width 229 height 39
type textarea "x"
type textarea "i"
type textarea "x"
type textarea "ice"
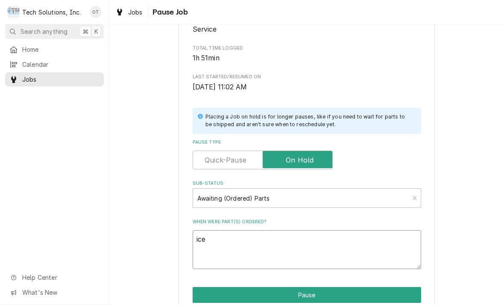
type textarea "x"
type textarea "ice da"
type textarea "x"
type textarea "ice dampener"
type textarea "x"
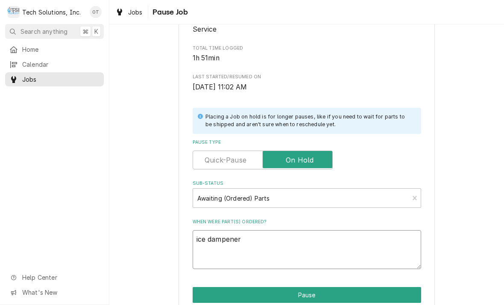
type textarea "Ice dampener"
type textarea "x"
type textarea "Ice dampener"
type textarea "x"
type textarea "Ice dampener ("
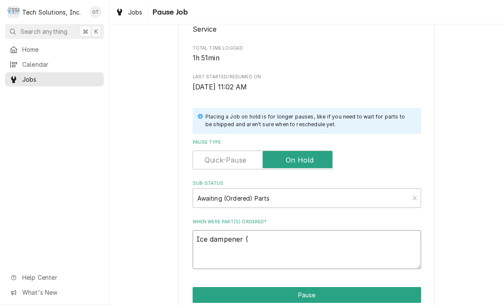
type textarea "x"
type textarea "Ice dampener ("
type textarea "x"
type textarea "Ice dampener ( 0"
type textarea "x"
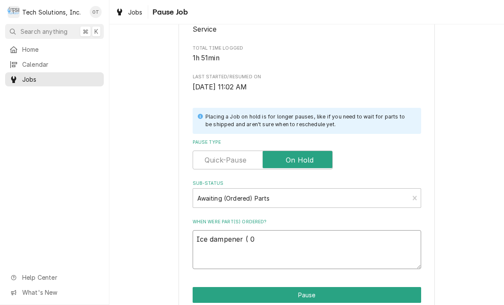
type textarea "Ice dampener ( 00"
type textarea "x"
type textarea "Ice dampener ( 000"
type textarea "x"
type textarea "Ice dampener ( 0000"
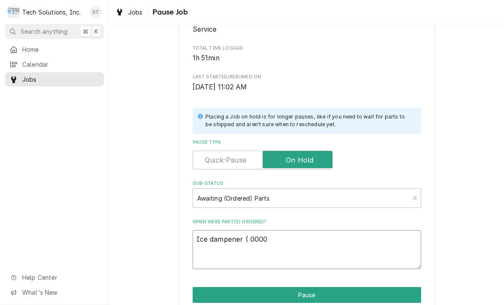
type textarea "x"
type textarea "Ice dampener ( 00001"
type textarea "x"
type textarea "Ice dampener ( 000011"
type textarea "x"
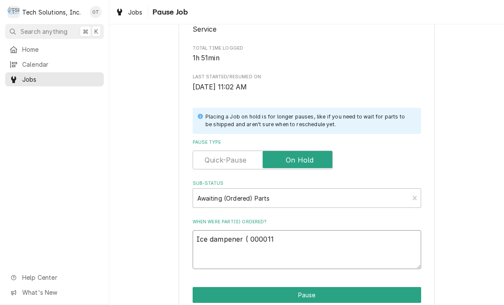
type textarea "Ice dampener ( 0000115"
type textarea "x"
type textarea "Ice dampener ( 00001155"
type textarea "x"
type textarea "Ice dampener ( 000011555"
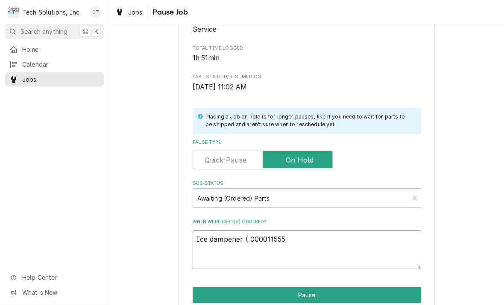
type textarea "x"
type textarea "Ice dampener ( 000011555"
type textarea "x"
type textarea "Ice dampener ( 000011555 )"
type textarea "x"
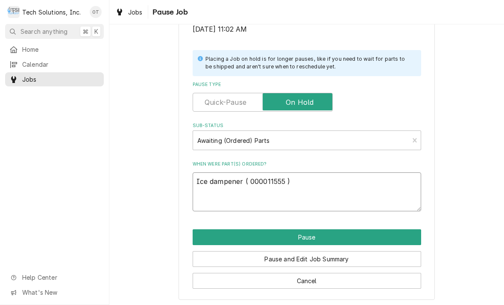
scroll to position [172, 0]
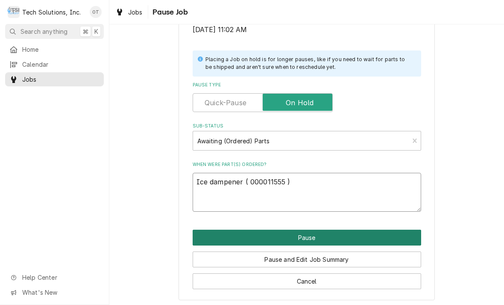
type textarea "Ice dampener ( 000011555 )"
click at [311, 234] on button "Pause" at bounding box center [307, 237] width 229 height 16
type textarea "x"
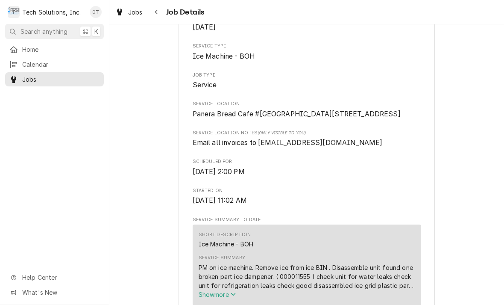
scroll to position [128, 0]
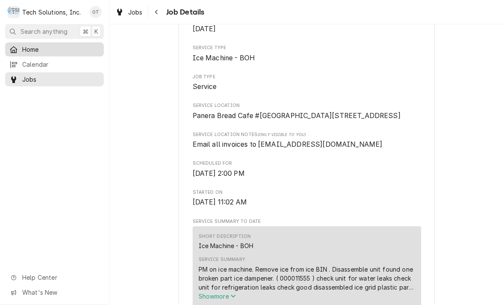
click at [26, 47] on span "Home" at bounding box center [60, 49] width 77 height 9
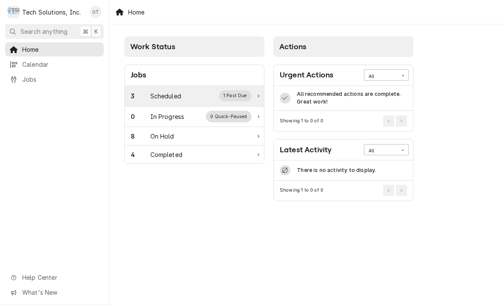
click at [230, 98] on div "1 Past Due" at bounding box center [235, 95] width 33 height 11
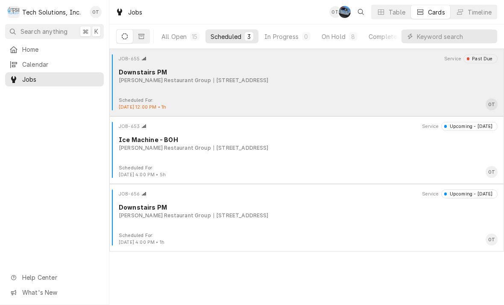
click at [300, 88] on div "JOB-655 Service Past Due Downstairs PM [PERSON_NAME] Restaurant Group [STREET_A…" at bounding box center [307, 75] width 388 height 43
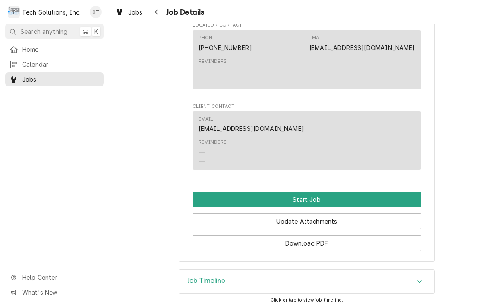
scroll to position [618, 0]
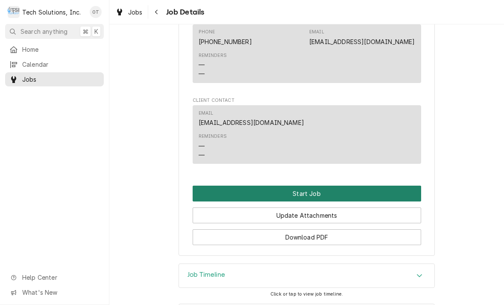
click at [311, 185] on button "Start Job" at bounding box center [307, 193] width 229 height 16
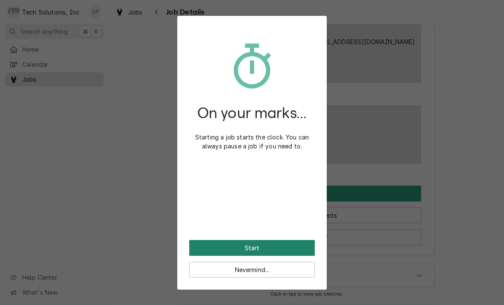
click at [257, 242] on button "Start" at bounding box center [252, 248] width 126 height 16
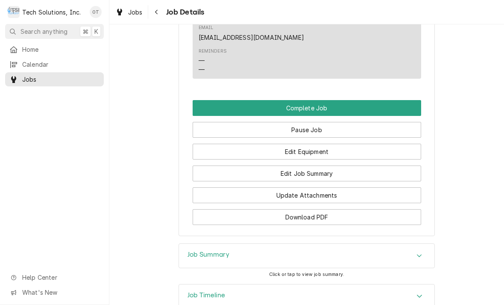
scroll to position [728, 0]
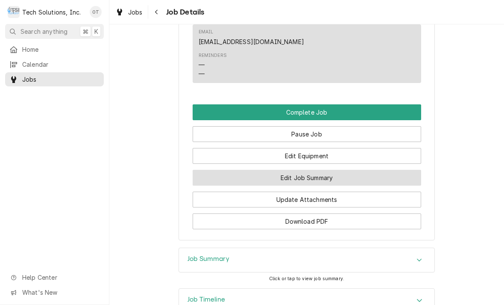
click at [316, 170] on button "Edit Job Summary" at bounding box center [307, 178] width 229 height 16
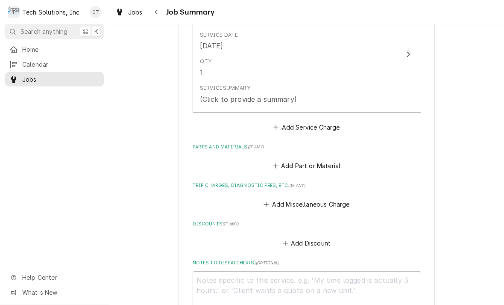
scroll to position [252, 0]
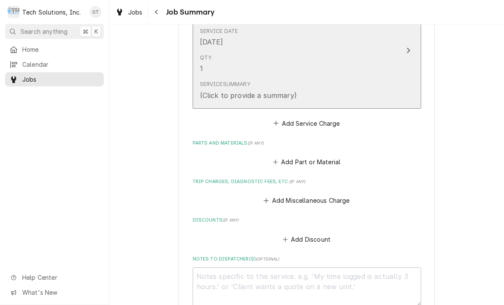
click at [412, 45] on div "Update Line Item" at bounding box center [408, 50] width 11 height 10
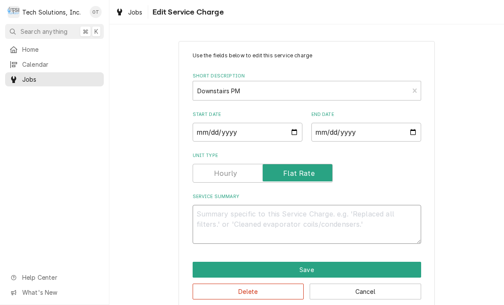
click at [217, 214] on textarea "Service Summary" at bounding box center [307, 224] width 229 height 39
type textarea "x"
type textarea "P"
type textarea "x"
type textarea "PM"
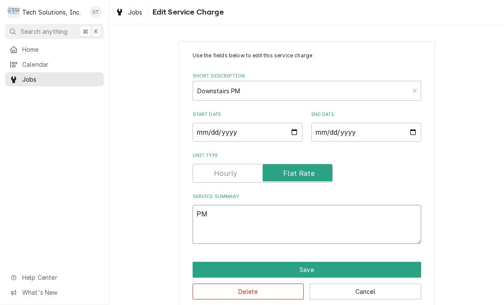
type textarea "x"
type textarea "PM"
type textarea "x"
type textarea "PM on"
type textarea "x"
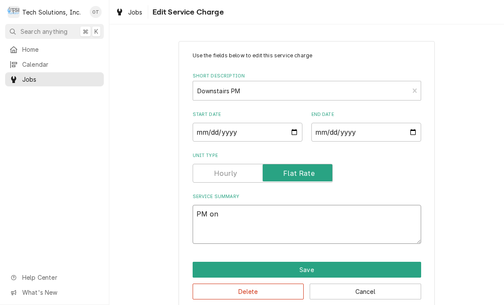
type textarea "PM on all"
type textarea "x"
type textarea "PM on all cool"
type textarea "x"
type textarea "PM on all coolers"
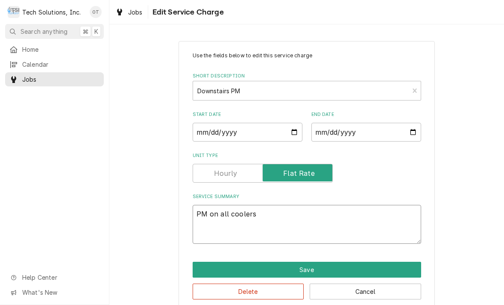
type textarea "x"
type textarea "PM on all coolers and sandwich"
type textarea "x"
type textarea "PM on all coolers and sandwich make"
type textarea "x"
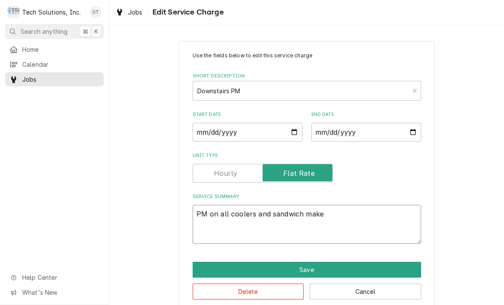
type textarea "PM on all coolers and sandwich makers"
type textarea "x"
type textarea "PM on all coolers and sandwich"
type textarea "x"
type textarea "PM on all coolers and sandwich makers"
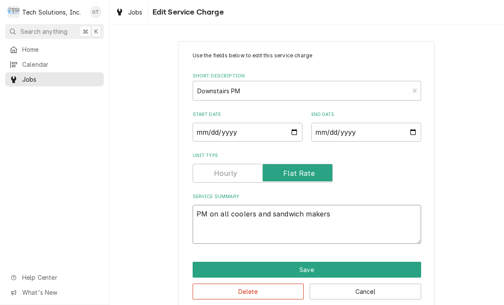
type textarea "x"
type textarea "PM on all coolers and sandwich makers."
type textarea "x"
type textarea "PM on all coolers and sandwich makers."
type textarea "x"
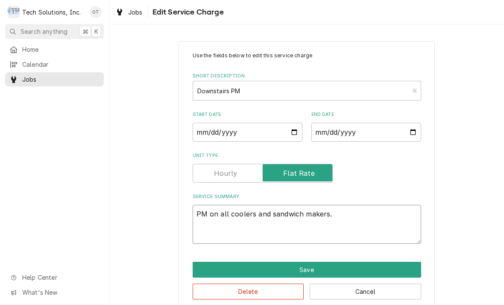
type textarea "PM on all coolers and sandwich makers. C"
type textarea "x"
type textarea "PM on all coolers and sandwich makers. Coo"
type textarea "x"
type textarea "PM on all coolers and sandwich makers. Cool"
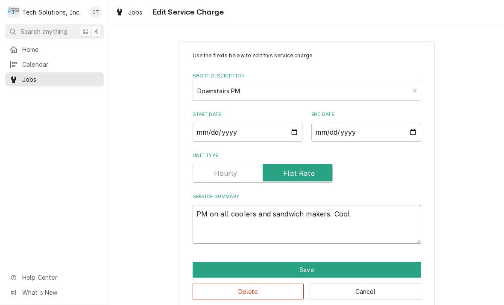
type textarea "x"
type textarea "PM on all coolers and sandwich makers. Coral"
type textarea "x"
type textarea "PM on all coolers and sandwich makers. Coral cleaning."
type textarea "x"
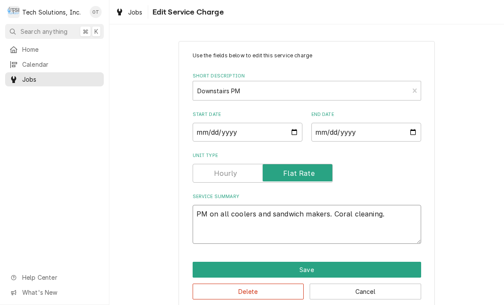
type textarea "PM on all coolers and sandwich makers. Coral cleaning spray."
type textarea "x"
type textarea "PM on all coolers and sandwich makers. Coral, cleaning spray and nitro."
type textarea "x"
type textarea "PM on all coolers and sandwich makers. Coral, cleaning spray and nitrogen."
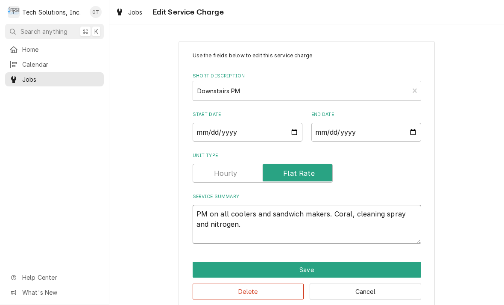
type textarea "x"
type textarea "PM on all coolers and sandwich makers. Coral, cleaning spray and nitrogen.."
type textarea "x"
type textarea "PM on all coolers and sandwich makers. Coral, cleaning spray and nitrogen.."
type textarea "x"
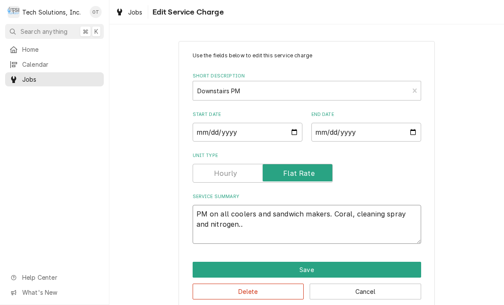
type textarea "PM on all coolers and sandwich makers. Coral, cleaning spray and nitrogen.. br"
type textarea "x"
type textarea "PM on all coolers and sandwich makers. Coral, cleaning spray and nitrogen.. brus"
type textarea "x"
type textarea "PM on all coolers and sandwich makers. Coral, cleaning spray and nitrogen.. bru…"
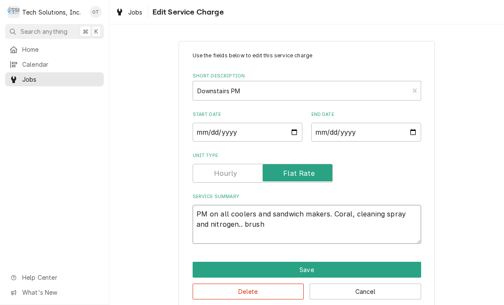
type textarea "x"
type textarea "PM on all coolers and sandwich makers. Coral, cleaning spray and nitrogen.. bru…"
type textarea "x"
type textarea "PM on all coolers and sandwich makers. Coral, cleaning spray and nitrogen.. bru…"
type textarea "x"
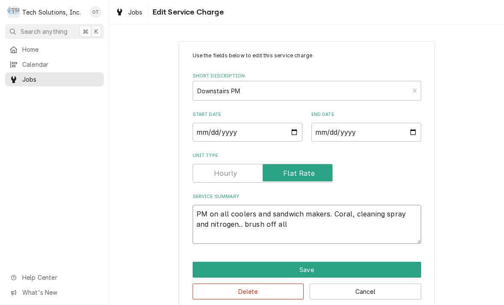
type textarea "PM on all coolers and sandwich makers. Coral, cleaning spray and nitrogen.. bru…"
type textarea "x"
type textarea "PM on all coolers and sandwich makers. Coral, cleaning spray and nitrogen.. bru…"
type textarea "x"
type textarea "PM on all coolers and sandwich makers. Coral, cleaning spray and nitrogen.. bru…"
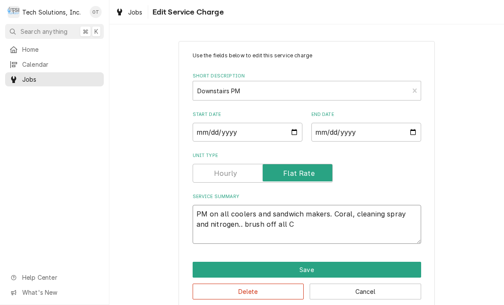
type textarea "x"
type textarea "PM on all coolers and sandwich makers. Coral, cleaning spray and nitrogen.. bru…"
type textarea "x"
type textarea "PM on all coolers and sandwich makers. Coral, cleaning spray and nitrogen.. bru…"
type textarea "x"
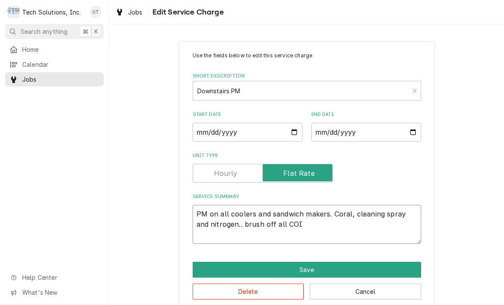
type textarea "PM on all coolers and sandwich makers. Coral, cleaning spray and nitrogen.. bru…"
type textarea "x"
type textarea "PM on all coolers and sandwich makers. Coral, cleaning spray and nitrogen.. bru…"
type textarea "x"
type textarea "PM on all coolers and sandwich makers. Coral, cleaning spray and nitrogen.. bru…"
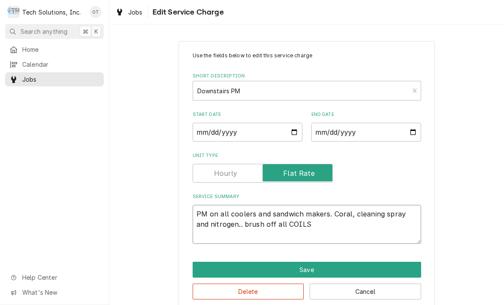
click at [349, 212] on textarea "PM on all coolers and sandwich makers. Coral, cleaning spray and nitrogen.. bru…" at bounding box center [307, 224] width 229 height 39
type textarea "x"
type textarea "PM on all coolers and sandwich makers.C spray and nitrogen.. brush off all COILS"
type textarea "x"
type textarea "PM on all coolers and sandwich [DOMAIN_NAME] spray and nitrogen.. brush off all…"
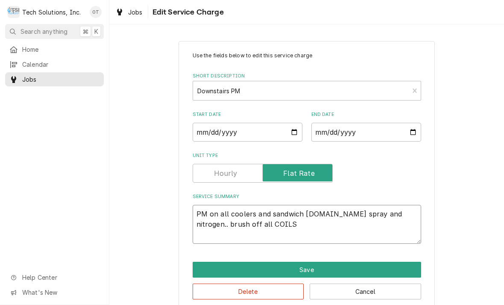
type textarea "x"
type textarea "PM on all coolers and sandwich makers.COI spray and nitrogen.. brush off all CO…"
type textarea "x"
type textarea "PM on all coolers and sandwich makers.COIL spray and nitrogen.. brush off all C…"
type textarea "x"
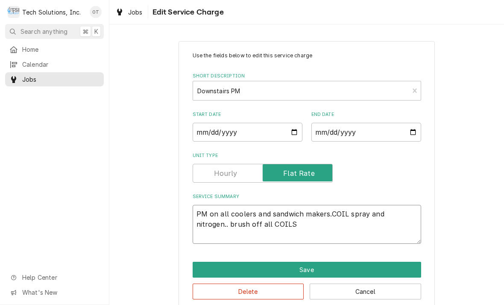
type textarea "PM on all coolers and sandwich makers.COILS spray and nitrogen.. brush off all …"
type textarea "x"
type textarea "PM on all coolers and sandwich makers.COILS spray and nitrogen.. brush off all …"
type textarea "x"
type textarea "PM on all coolers and sandwich makers.COILS cl spray and nitrogen.. brush off a…"
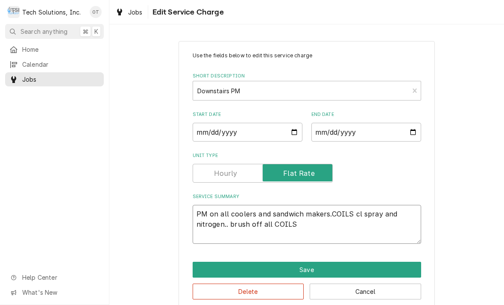
type textarea "x"
type textarea "PM on all coolers and sandwich makers.COILS clea spray and nitrogen.. brush off…"
type textarea "x"
type textarea "PM on all coolers and sandwich makers.COILS cleane spray and nitrogen.. brush o…"
type textarea "x"
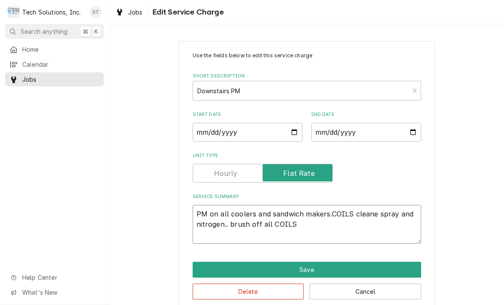
type textarea "PM on all coolers and sandwich makers.COILS cleaner spray and nitrogen.. brush …"
type textarea "x"
type textarea "PM on all coolers and sandwich makers.COILS cleaner, spray and nitrogen.. brush…"
click at [305, 229] on textarea "PM on all coolers and sandwich makers.COILS cleaner spray and nitrogen.. brush …" at bounding box center [307, 224] width 229 height 39
type textarea "x"
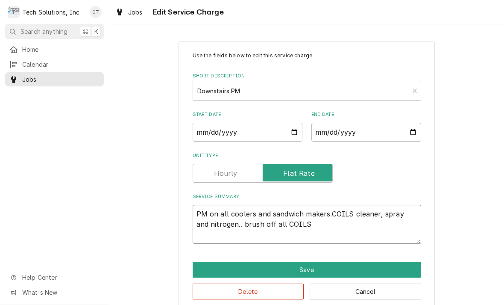
type textarea "PM on all coolers and sandwich makers.COILS cleaner, spray and nitrogen.. brush…"
type textarea "x"
type textarea "PM on all coolers and sandwich makers.COILS cleaner, spray and nitrogen.. brush…"
type textarea "x"
type textarea "PM on all coolers and sandwich makers.COILS cleaner, spray and nitrogen.. brush…"
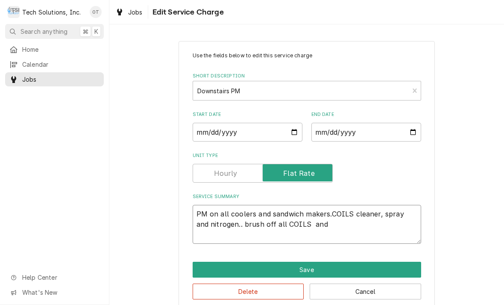
type textarea "x"
type textarea "PM on all coolers and sandwich makers.COILS cleaner, spray and nitrogen.. brush…"
type textarea "x"
type textarea "PM on all coolers and sandwich makers.COILS cleaner, spray and nitrogen.. brush…"
type textarea "x"
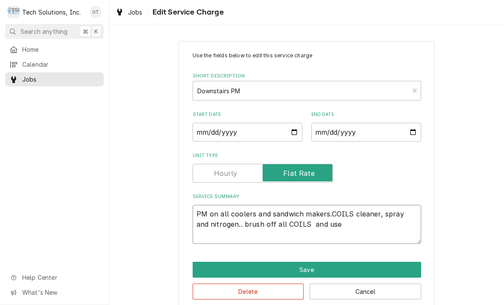
type textarea "PM on all coolers and sandwich makers.COILS cleaner, spray and nitrogen.. brush…"
type textarea "x"
type textarea "PM on all coolers and sandwich makers.COILS cleaner, spray and nitrogen.. brush…"
type textarea "x"
type textarea "PM on all coolers and sandwich makers.COILS cleaner, spray and nitrogen.. brush…"
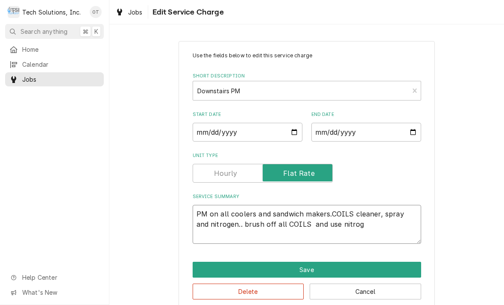
type textarea "x"
type textarea "PM on all coolers and sandwich makers.COILS cleaner, spray and nitrogen.. brush…"
type textarea "x"
type textarea "PM on all coolers and sandwich makers.COILS cleaner, spray and nitrogen.. brush…"
type textarea "x"
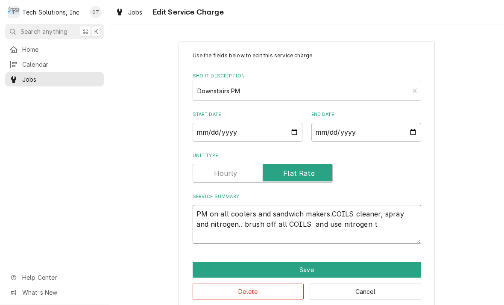
type textarea "PM on all coolers and sandwich makers.COILS cleaner, spray and nitrogen.. brush…"
type textarea "x"
type textarea "PM on all coolers and sandwich makers.COILS cleaner, spray and nitrogen.. brush…"
type textarea "x"
type textarea "PM on all coolers and sandwich makers.COILS cleaner, spray and nitrogen.. brush…"
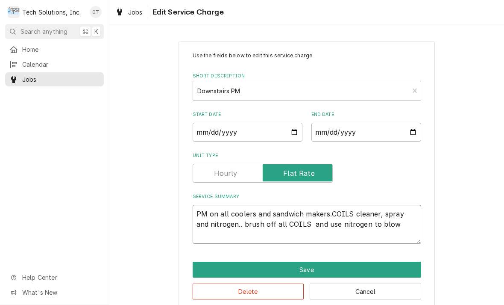
type textarea "x"
type textarea "PM on all coolers and sandwich makers.COILS cleaner, spray and nitrogen.. brush…"
type textarea "x"
type textarea "PM on all coolers and sandwich makers.COILS cleaner, spray and nitrogen.. brush…"
type textarea "x"
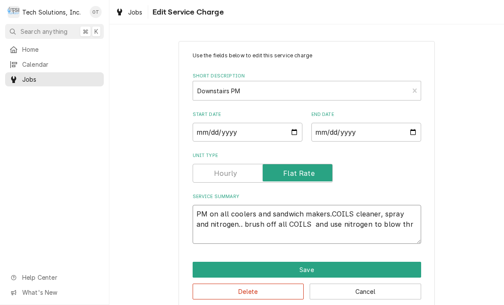
type textarea "PM on all coolers and sandwich makers.COILS cleaner, spray and nitrogen.. brush…"
type textarea "x"
type textarea "PM on all coolers and sandwich makers.COILS cleaner, spray and nitrogen.. brush…"
type textarea "x"
type textarea "PM on all coolers and sandwich makers.COILS cleaner, spray and nitrogen.. brush…"
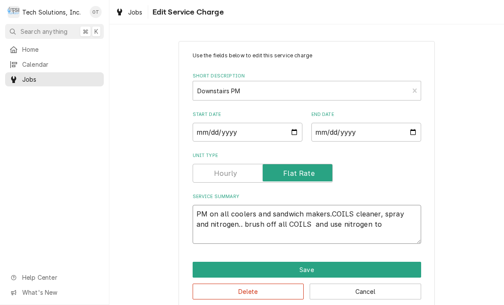
type textarea "x"
type textarea "PM on all coolers and sandwich makers.COILS cleaner, spray and nitrogen.. brush…"
type textarea "x"
type textarea "PM on all coolers and sandwich makers.COILS cleaner, spray and nitrogen.. brush…"
type textarea "x"
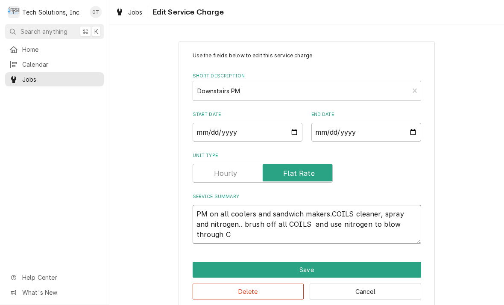
type textarea "PM on all coolers and sandwich makers.COILS cleaner, spray and nitrogen.. brush…"
type textarea "x"
type textarea "PM on all coolers and sandwich makers.COILS cleaner, spray and nitrogen.. brush…"
type textarea "x"
type textarea "PM on all coolers and sandwich makers.COILS cleaner, spray and nitrogen.. brush…"
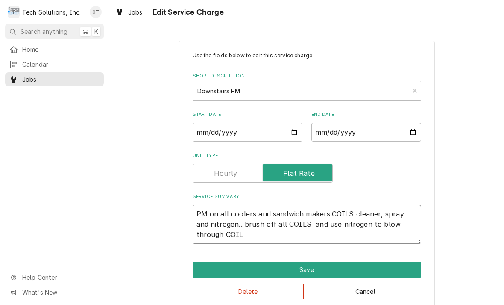
type textarea "x"
type textarea "PM on all coolers and sandwich makers.COILS cleaner, spray and nitrogen.. brush…"
type textarea "x"
type textarea "PM on all coolers and sandwich makers.COILS cleaner, spray and nitrogen.. brush…"
type textarea "x"
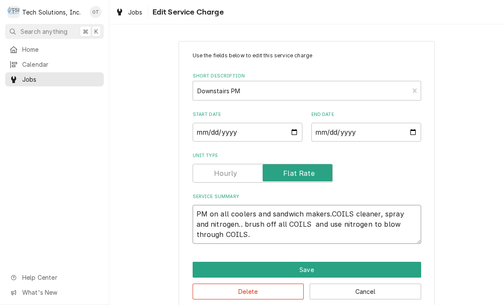
type textarea "PM on all coolers and sandwich makers.COILS cleaner, spray and nitrogen.. brush…"
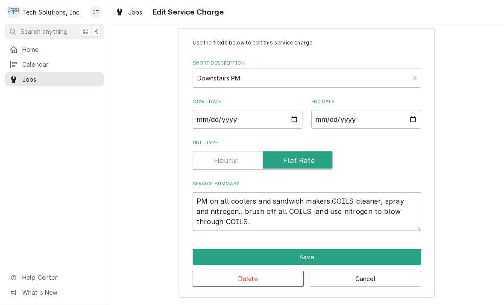
scroll to position [14, 0]
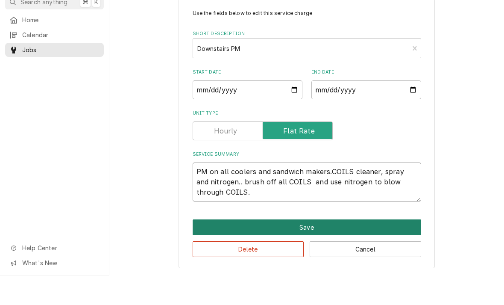
click at [311, 249] on button "Save" at bounding box center [307, 257] width 229 height 16
type textarea "x"
